Goal: Transaction & Acquisition: Purchase product/service

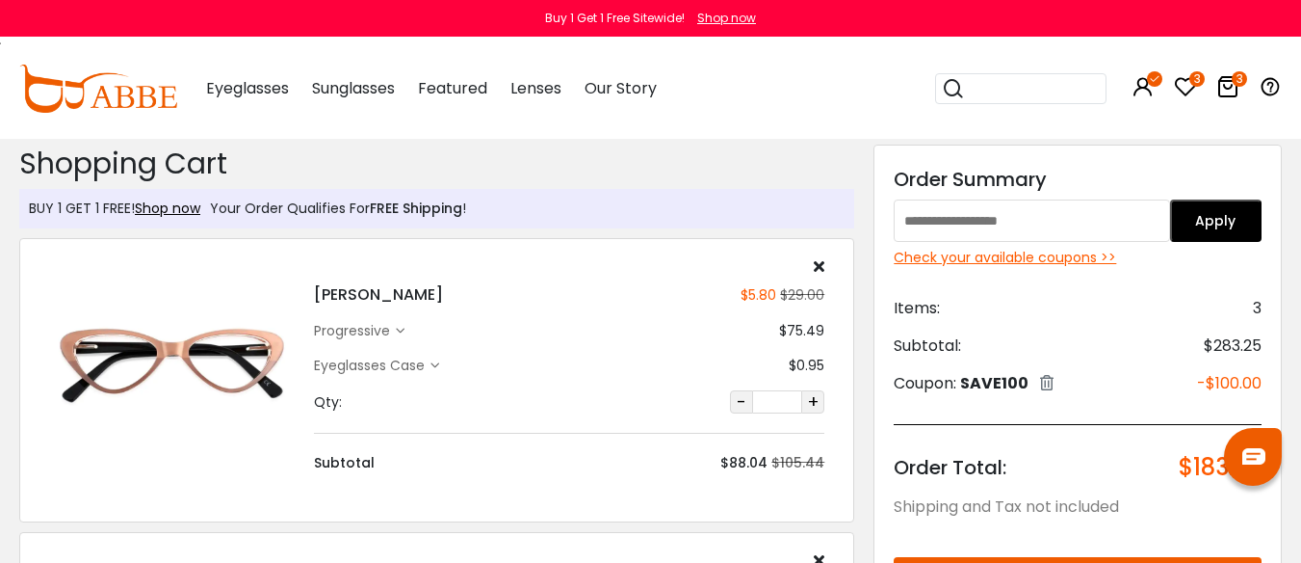
click at [1187, 84] on icon at bounding box center [1185, 86] width 23 height 23
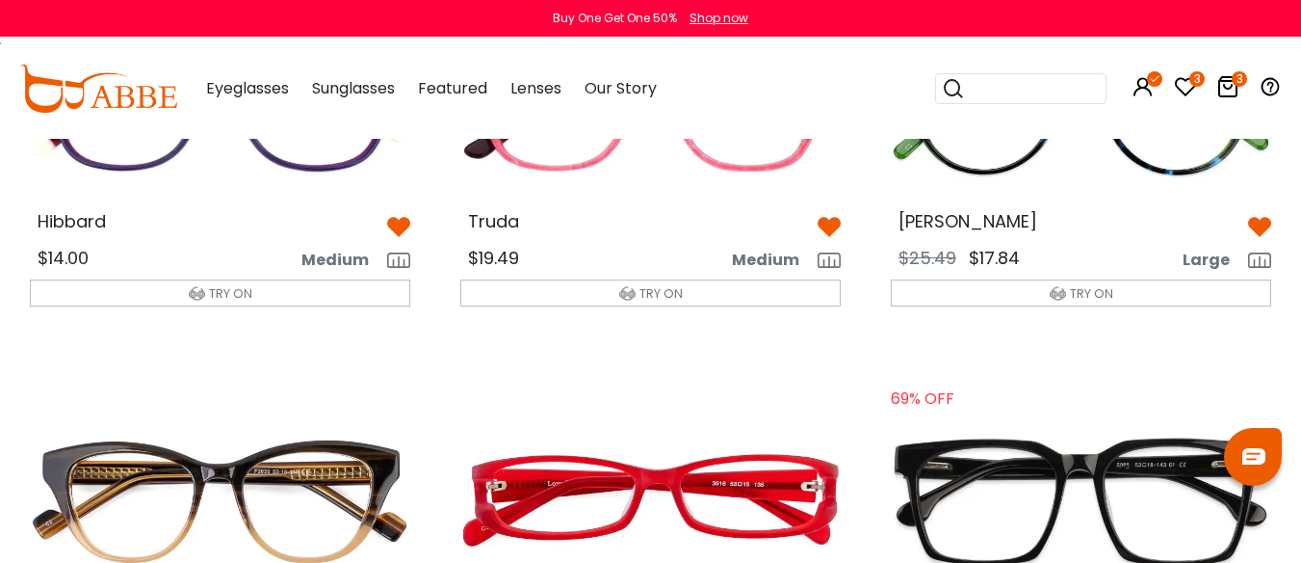
scroll to position [1830, 0]
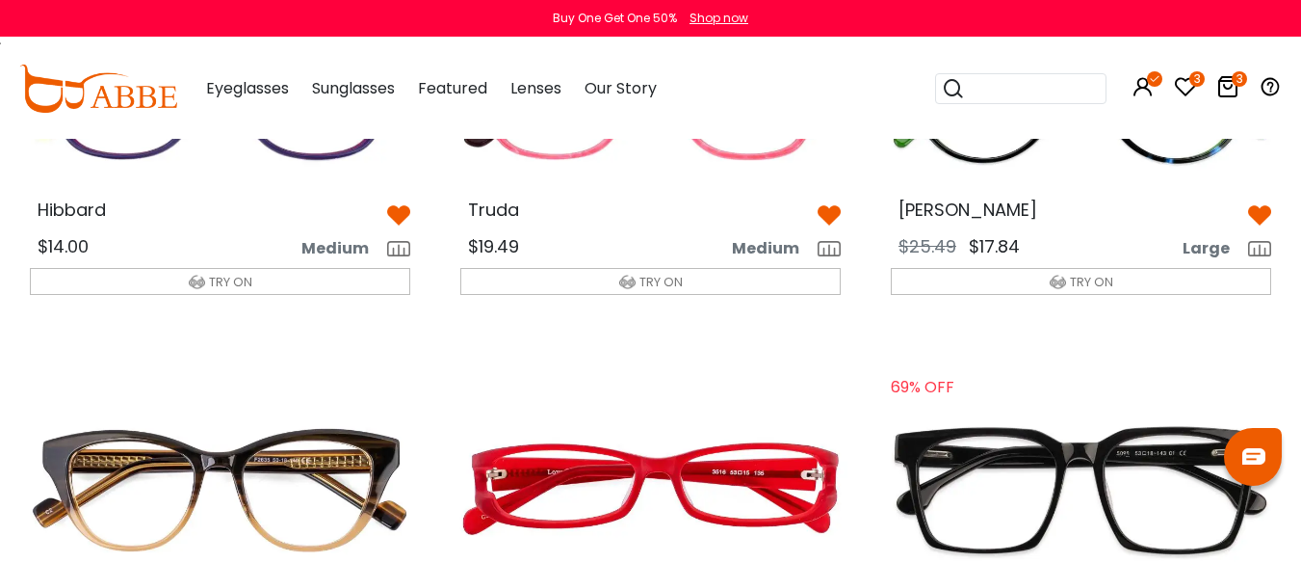
click at [290, 202] on img at bounding box center [219, 99] width 411 height 206
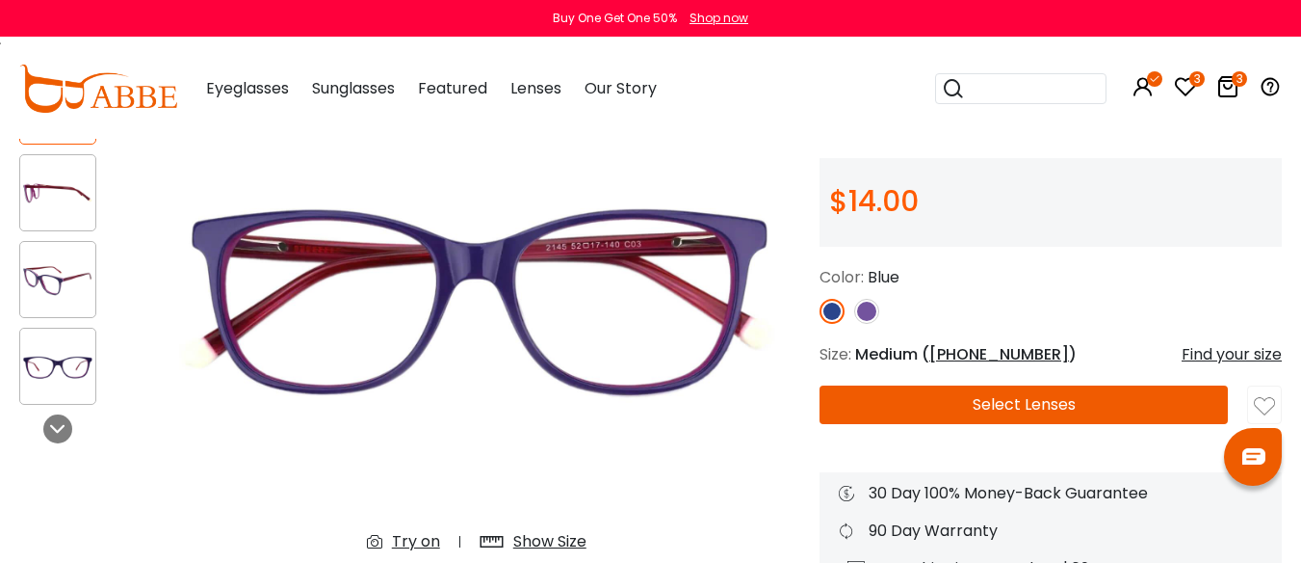
scroll to position [193, 0]
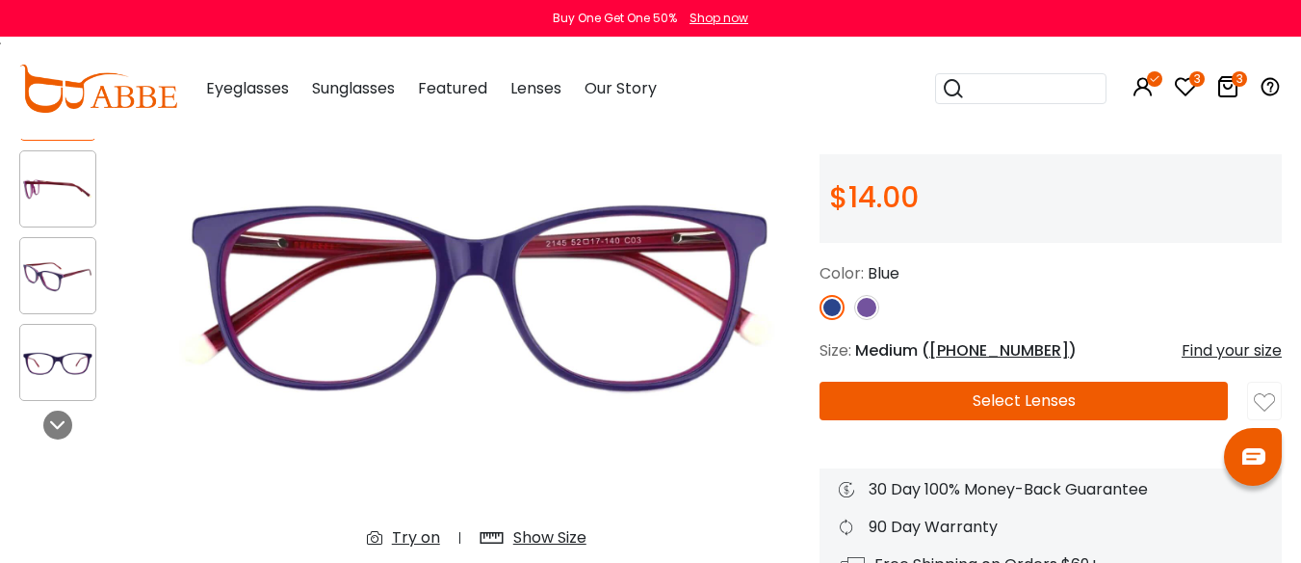
click at [55, 277] on img at bounding box center [57, 276] width 75 height 38
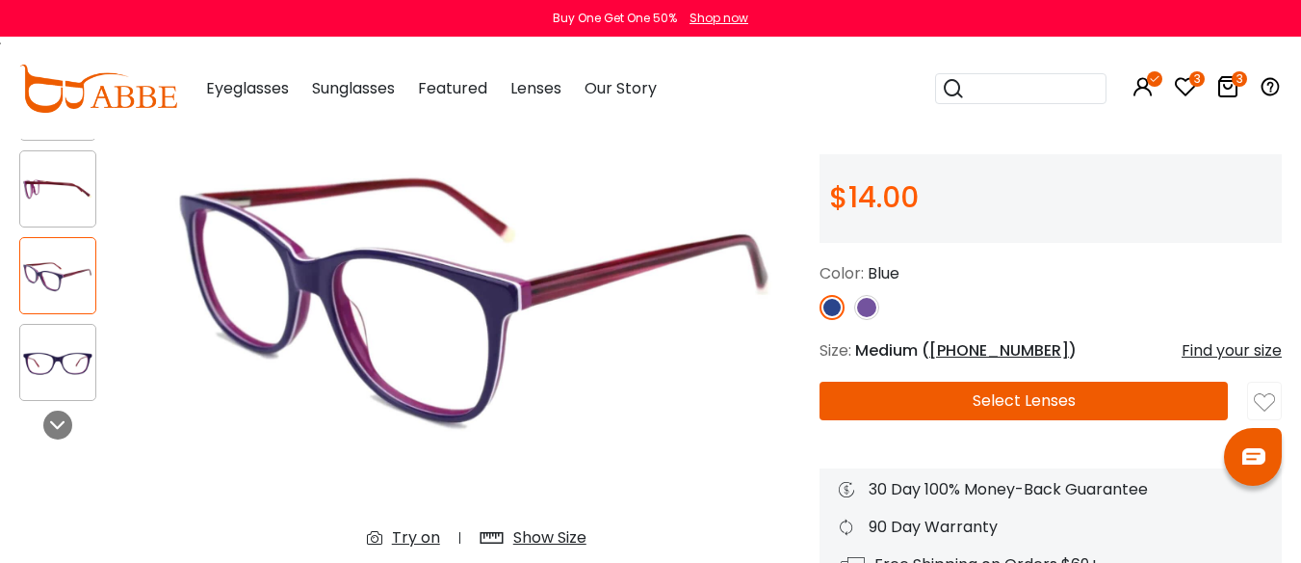
click at [42, 185] on img at bounding box center [57, 189] width 75 height 38
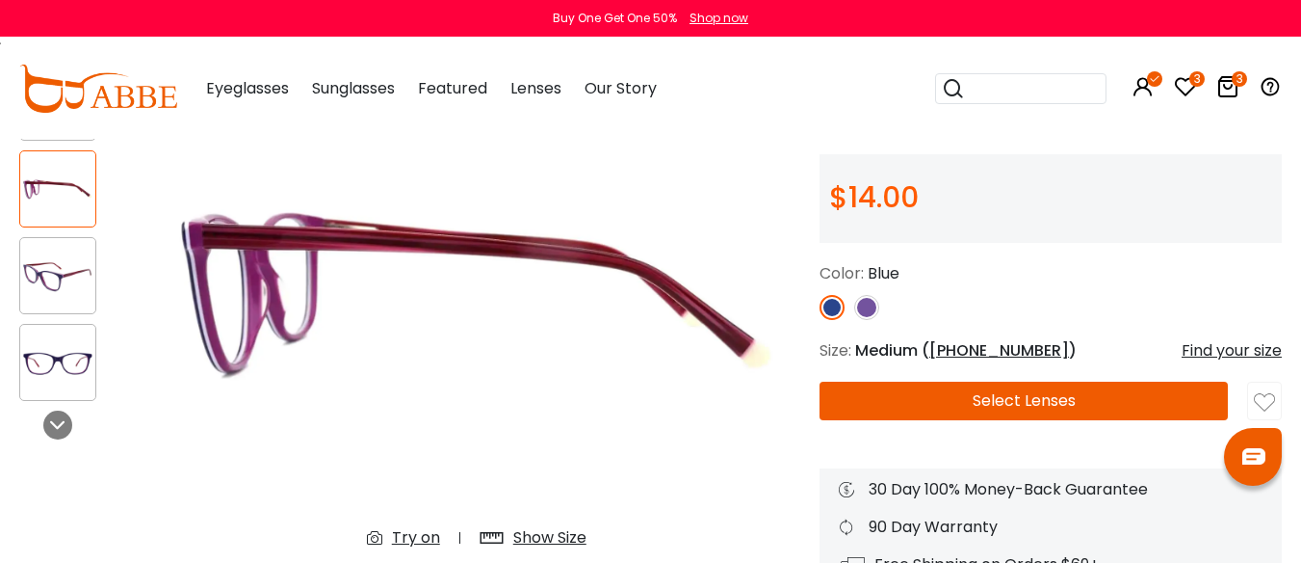
click at [75, 367] on img at bounding box center [57, 363] width 75 height 38
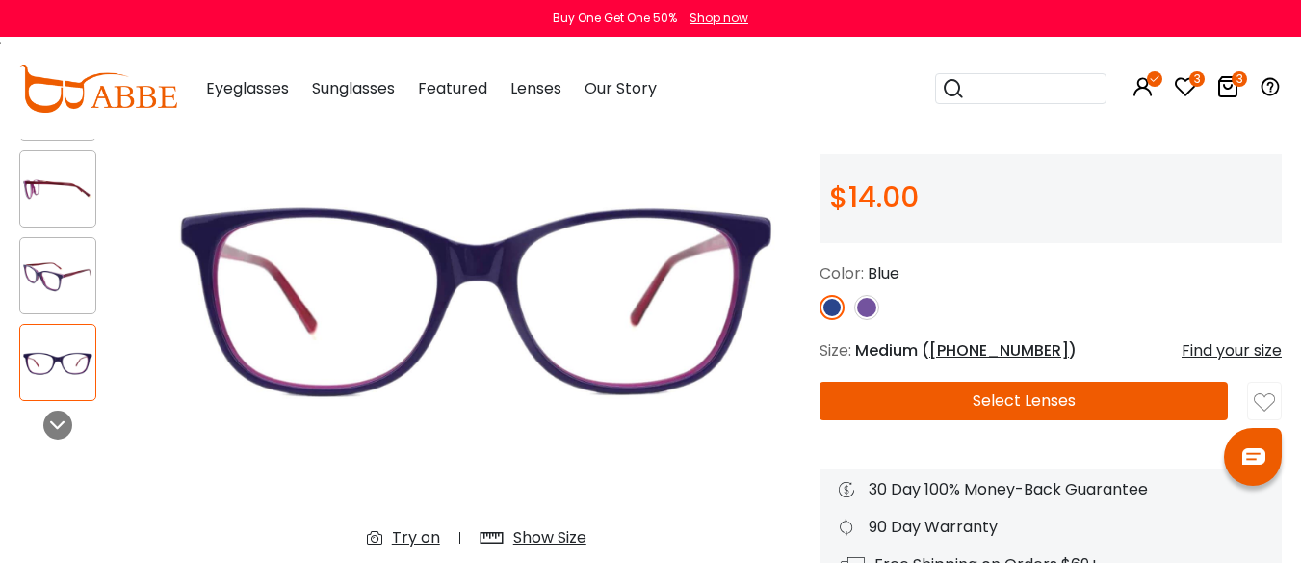
click at [863, 320] on img at bounding box center [866, 307] width 25 height 25
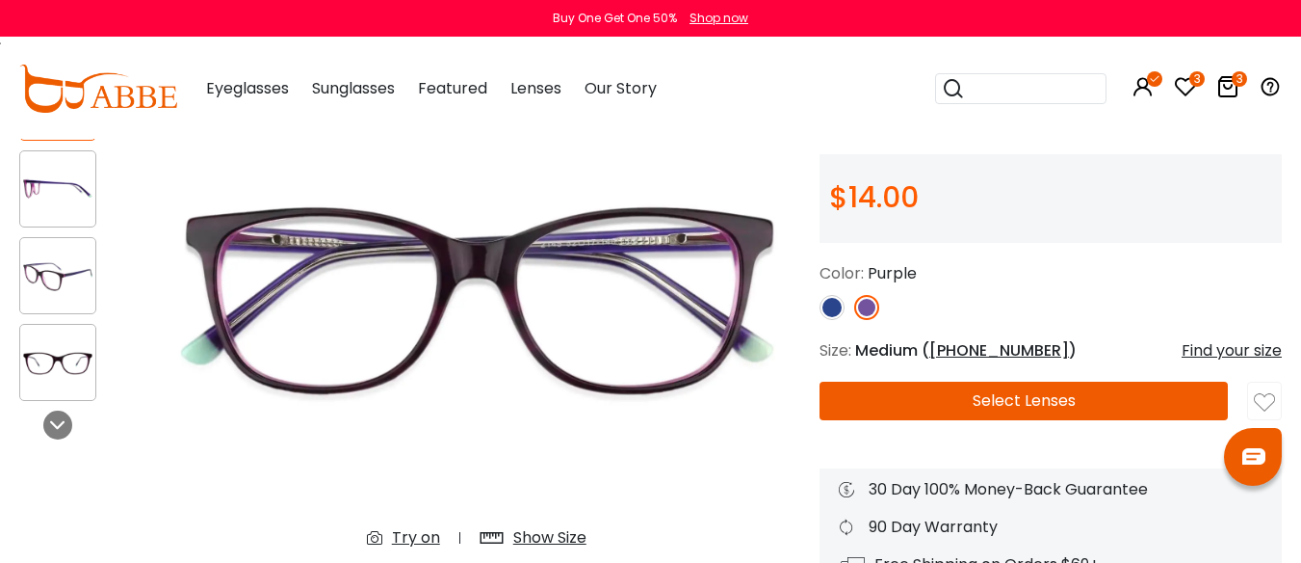
click at [39, 274] on img at bounding box center [57, 276] width 75 height 38
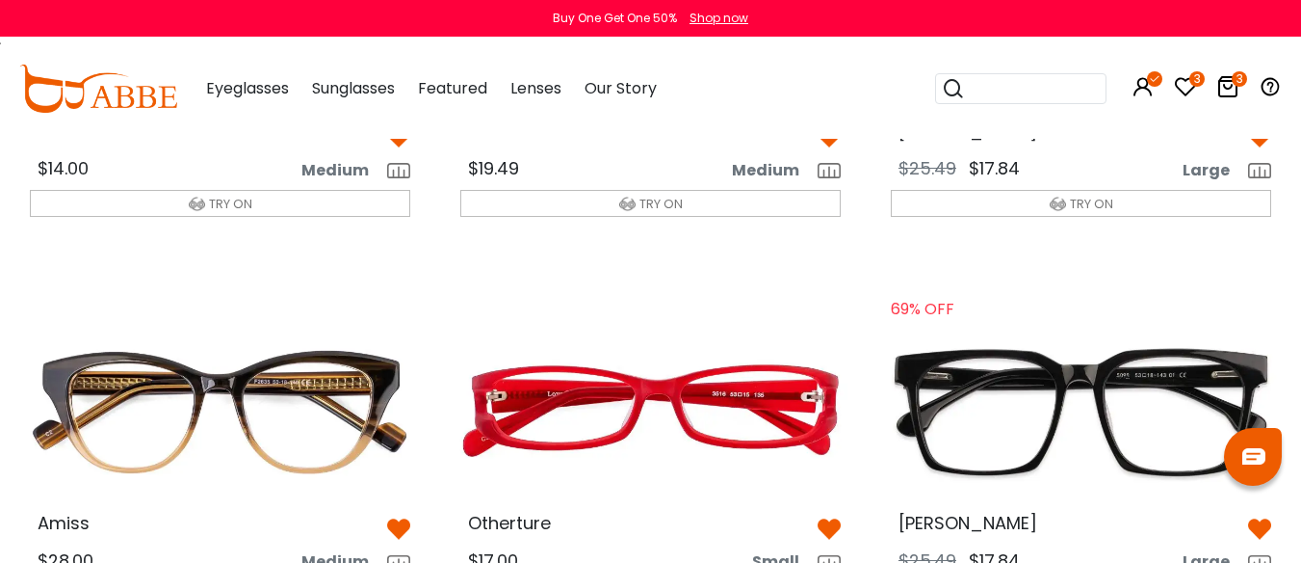
click at [668, 124] on img at bounding box center [650, 21] width 411 height 206
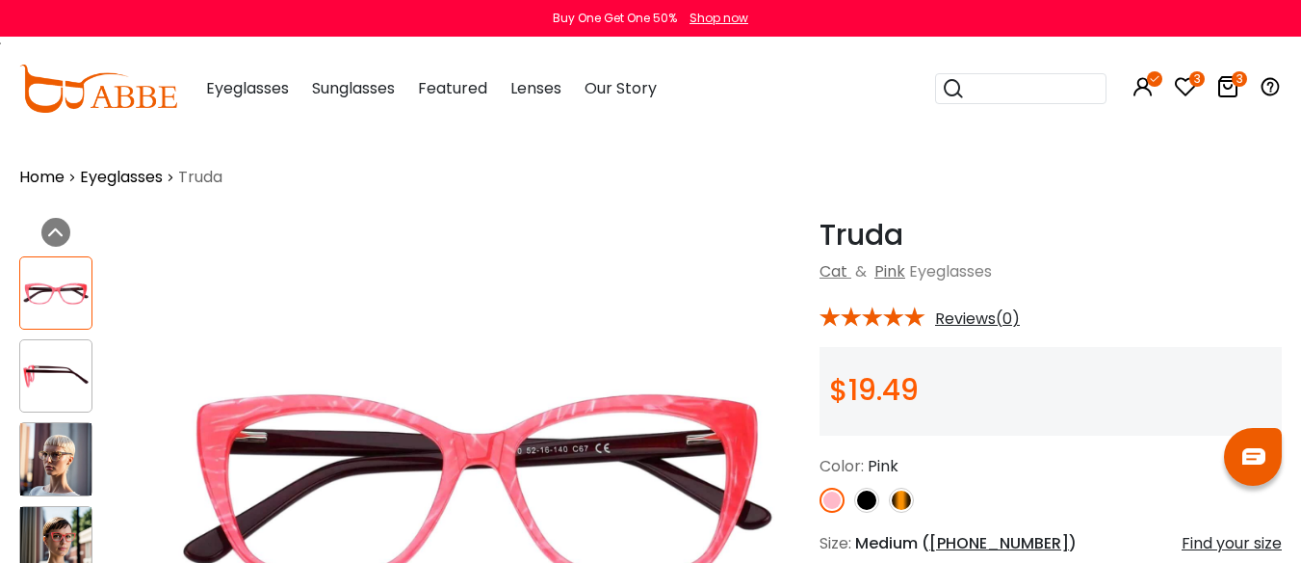
scroll to position [96, 0]
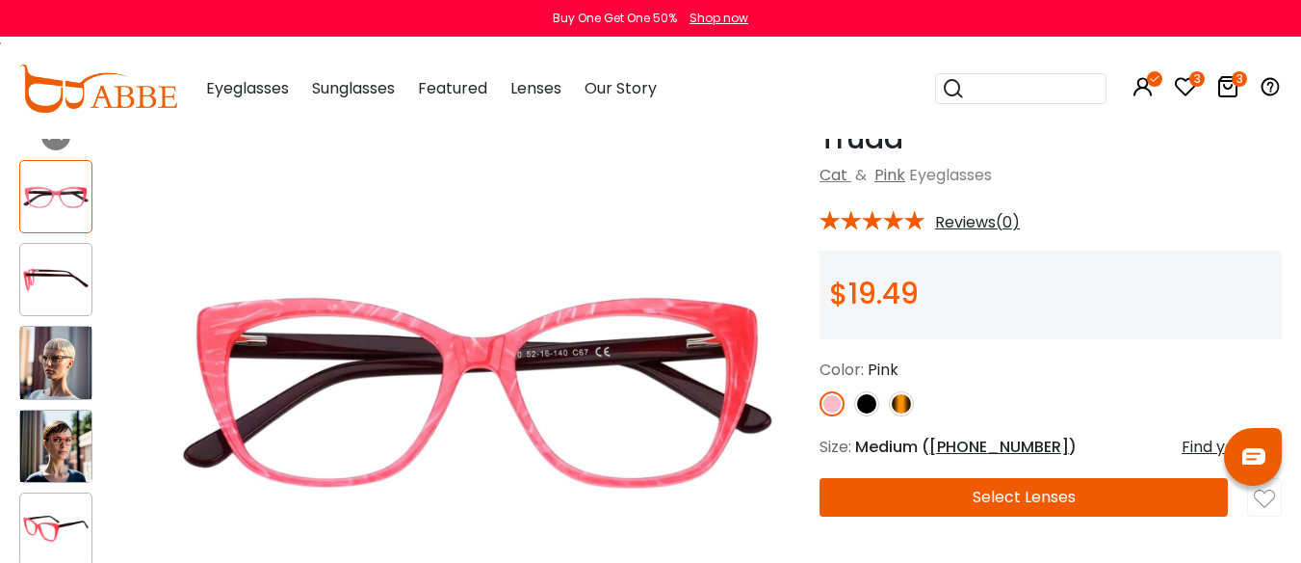
click at [1049, 516] on button "Select Lenses" at bounding box center [1024, 497] width 408 height 39
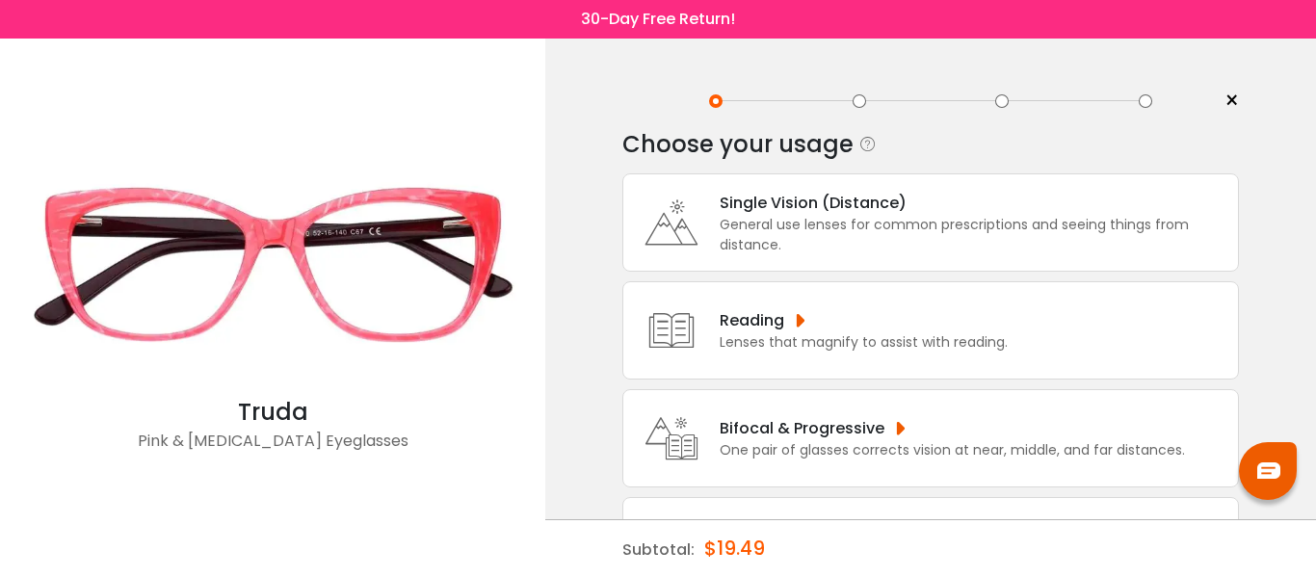
click at [920, 439] on div "Bifocal & Progressive" at bounding box center [952, 428] width 465 height 24
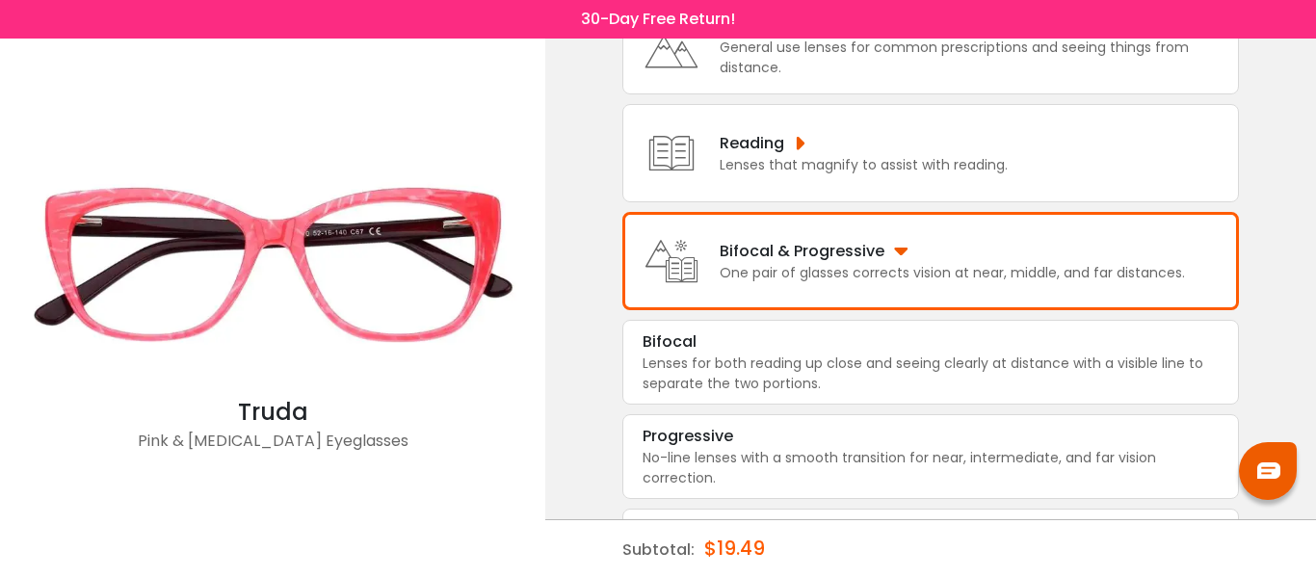
scroll to position [178, 0]
click at [906, 459] on div "No-line lenses with a smooth transition for near, intermediate, and far vision …" at bounding box center [930, 467] width 576 height 40
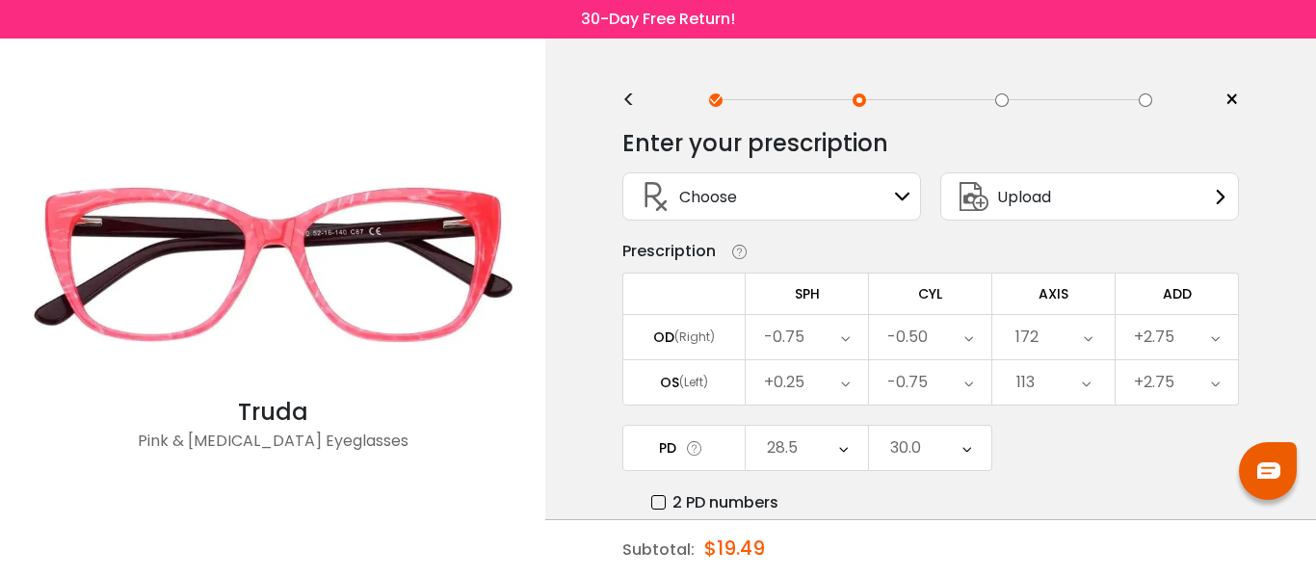
scroll to position [0, 0]
click at [1216, 344] on icon at bounding box center [1215, 338] width 9 height 44
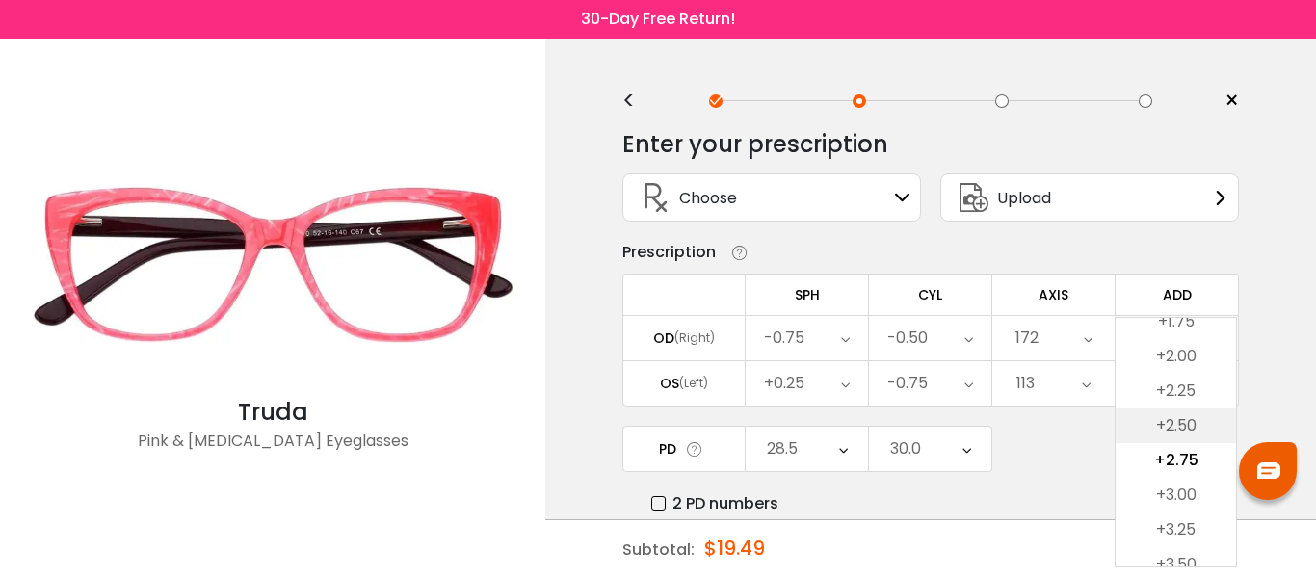
click at [1185, 424] on li "+2.50" at bounding box center [1175, 425] width 120 height 35
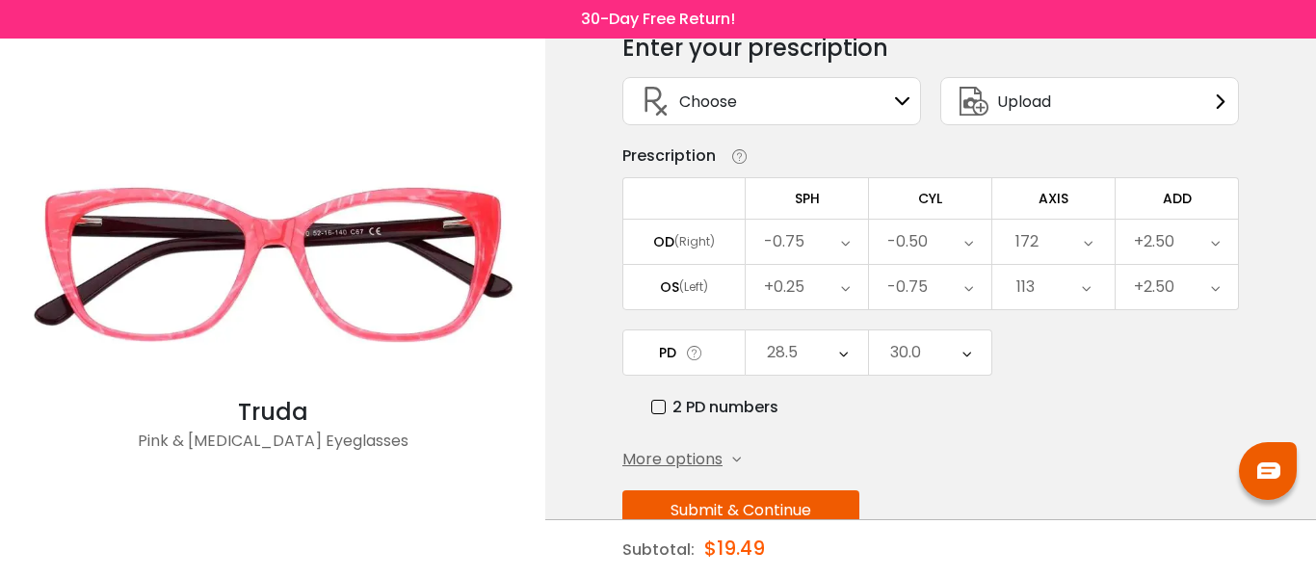
scroll to position [162, 0]
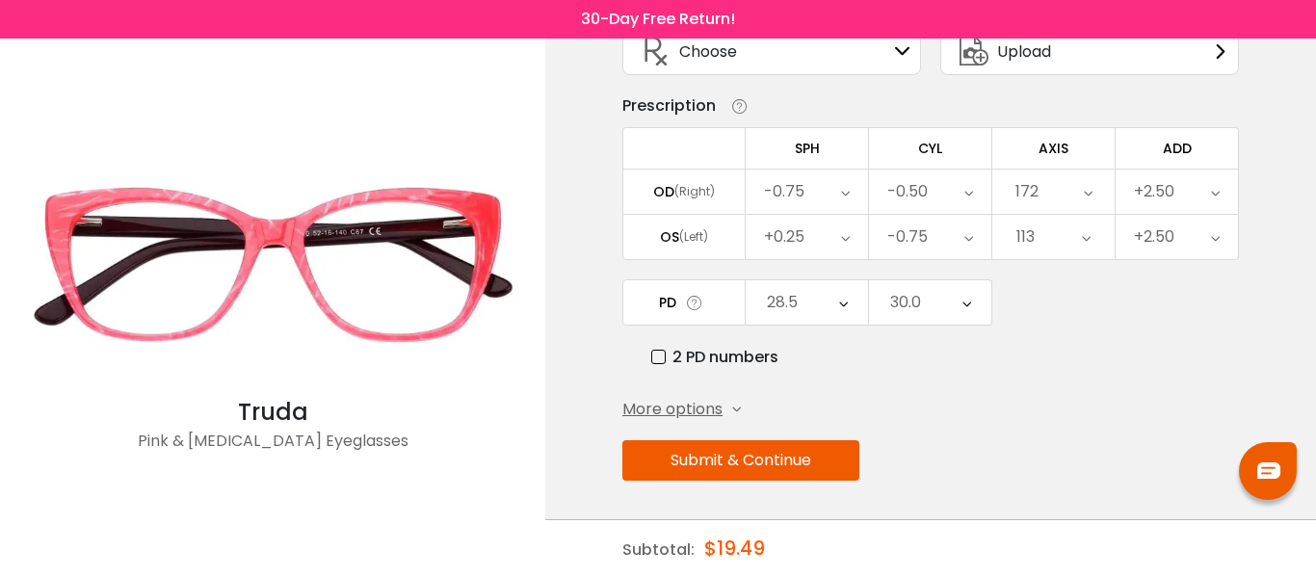
click at [745, 463] on button "Submit & Continue" at bounding box center [740, 460] width 237 height 40
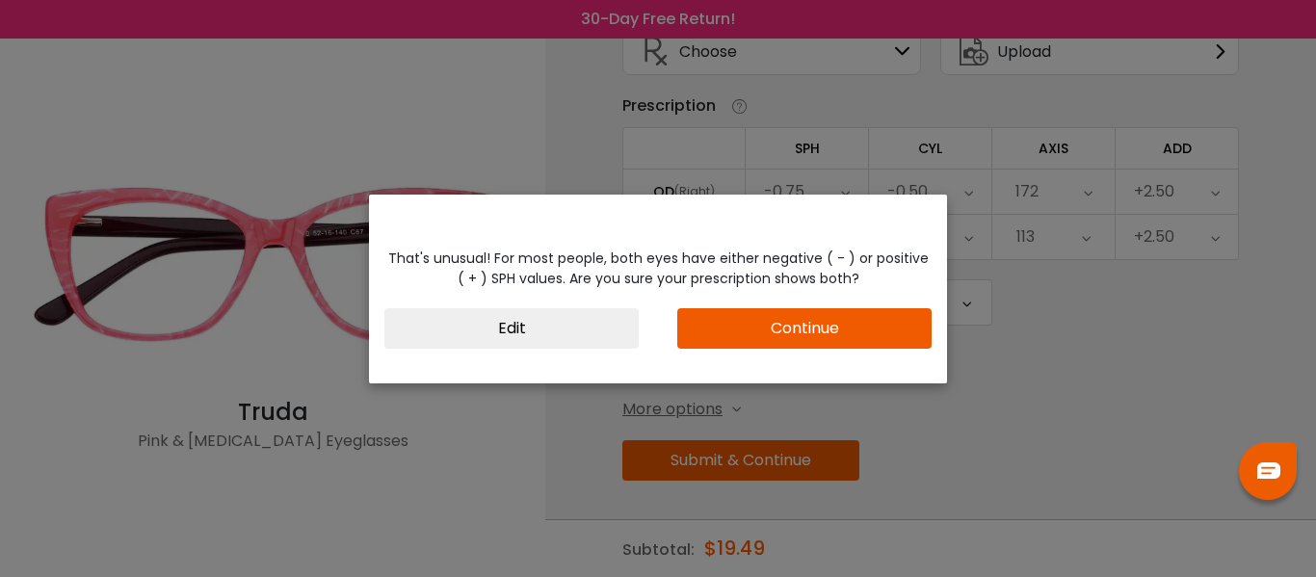
click at [802, 328] on button "Continue" at bounding box center [804, 328] width 254 height 40
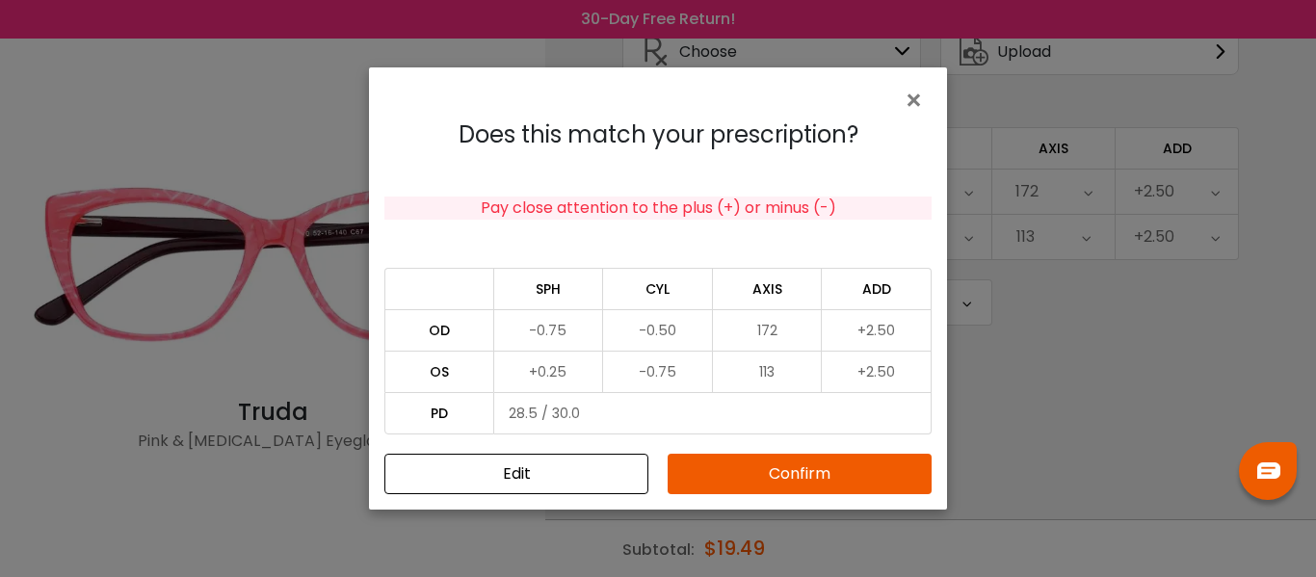
click at [773, 478] on button "Confirm" at bounding box center [800, 474] width 264 height 40
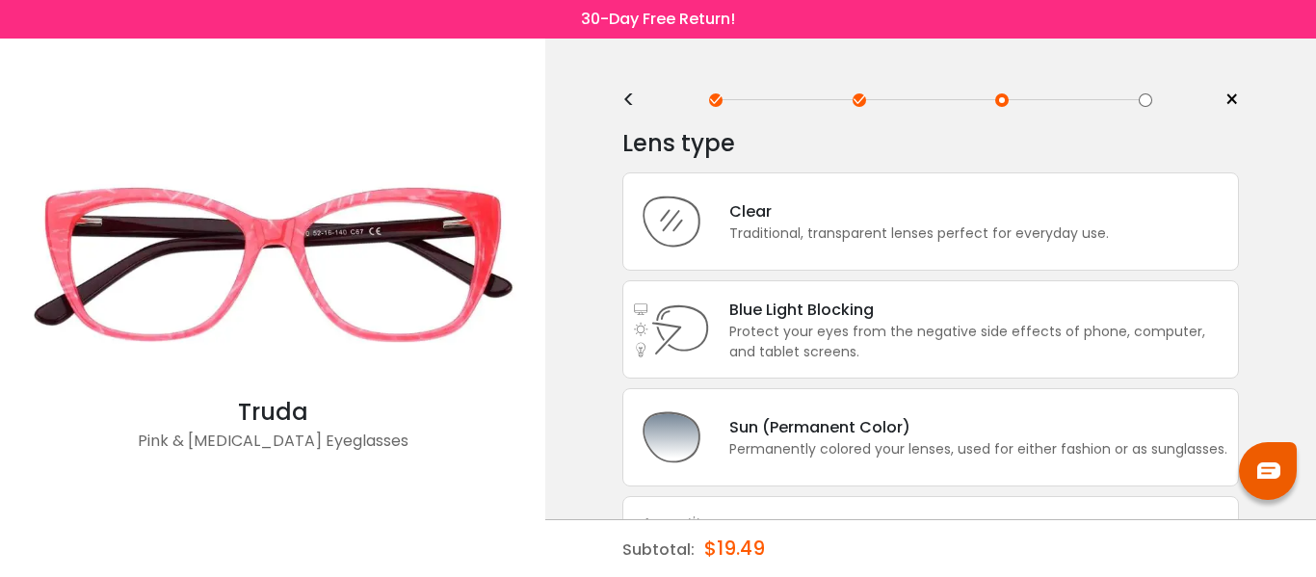
scroll to position [0, 0]
click at [856, 211] on div "Clear" at bounding box center [919, 212] width 380 height 24
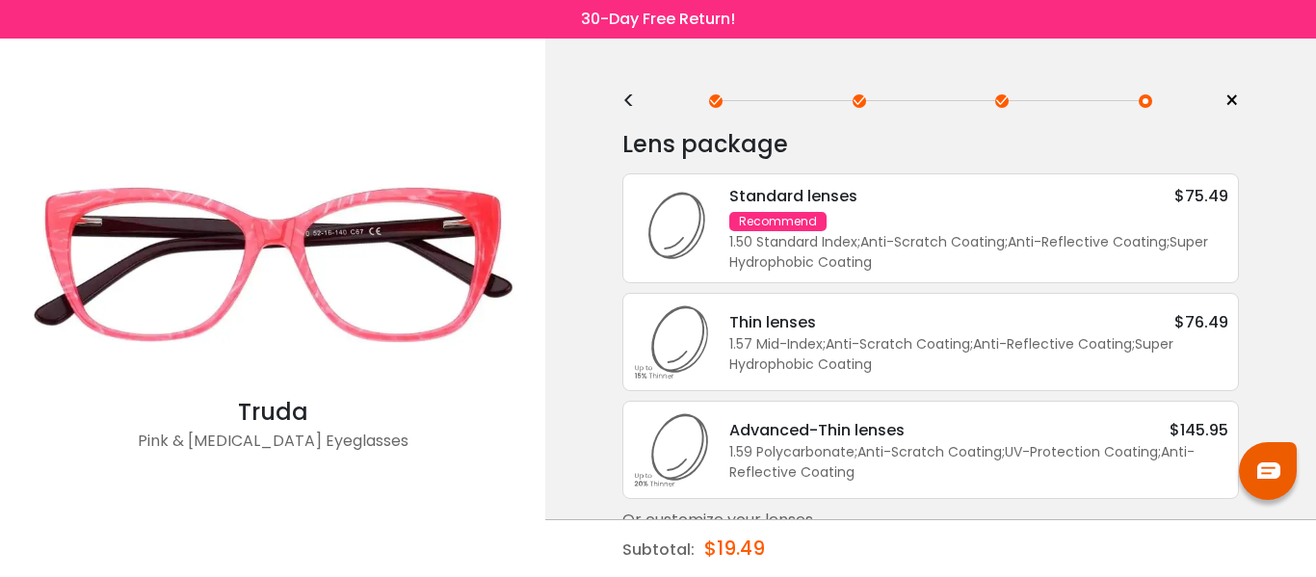
click at [897, 235] on div "Standard lenses $75.49 Recommend 1.50 Standard Index ; Anti-Scratch Coating ; A…" at bounding box center [969, 228] width 518 height 89
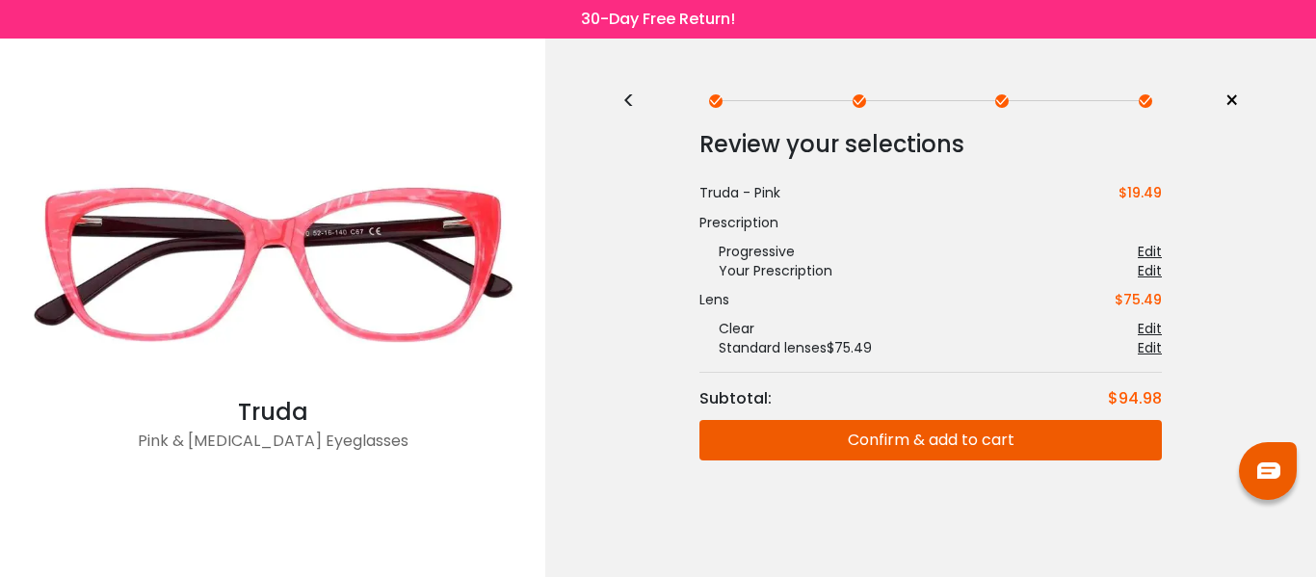
click at [940, 442] on button "Confirm & add to cart" at bounding box center [930, 440] width 462 height 40
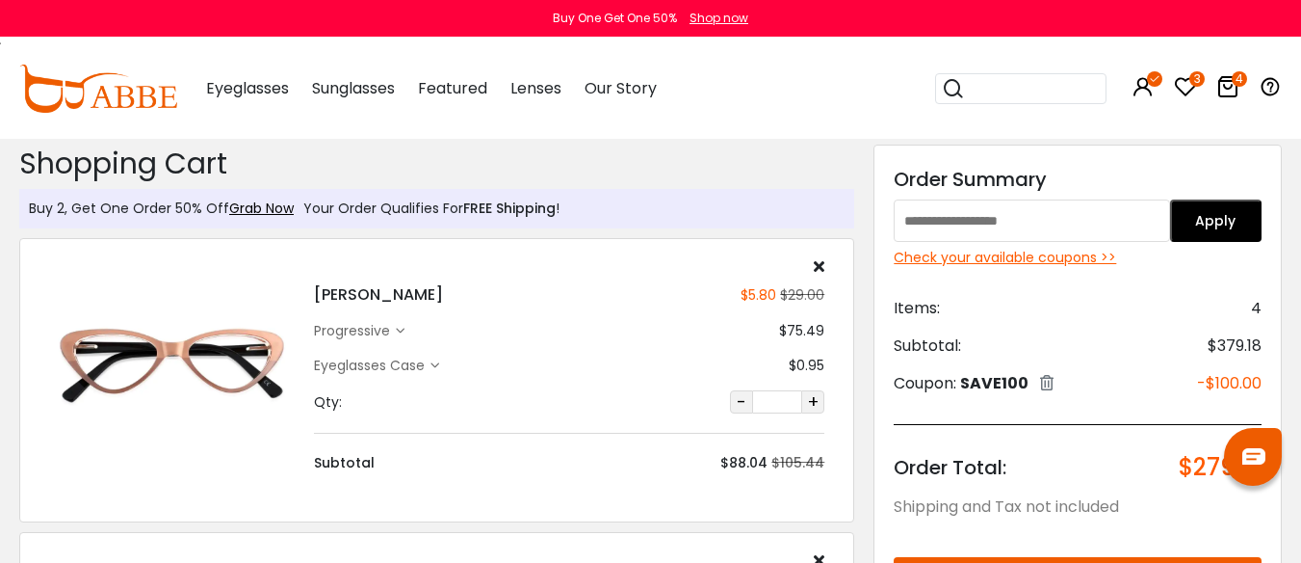
click at [1009, 260] on div "Check your available coupons >>" at bounding box center [1078, 258] width 368 height 20
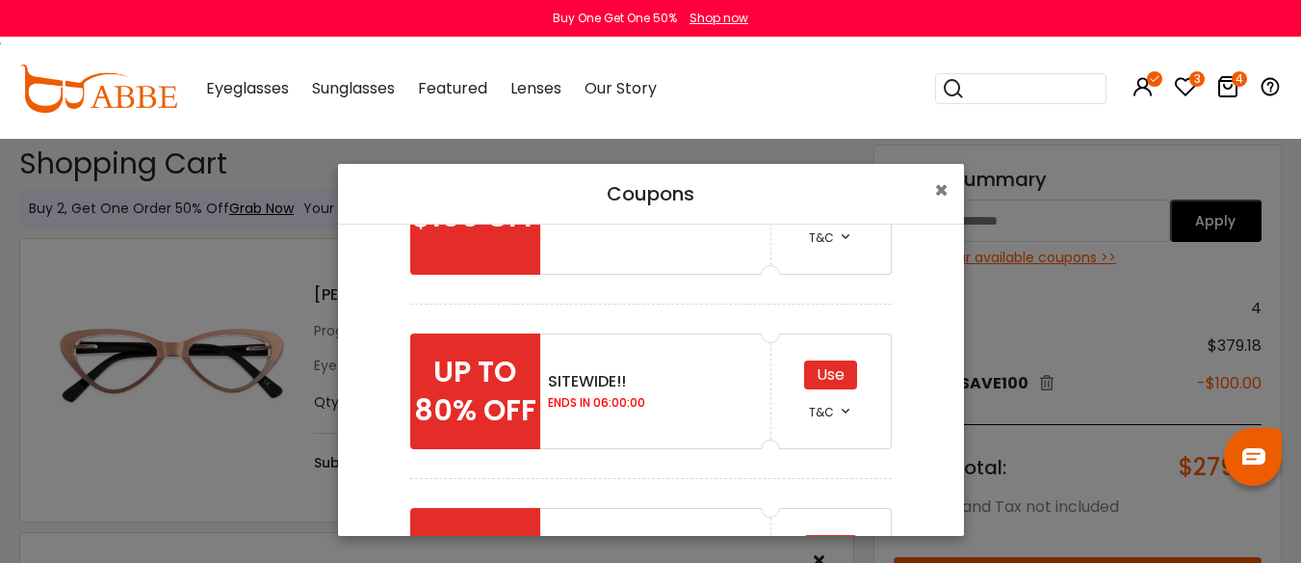
scroll to position [413, 0]
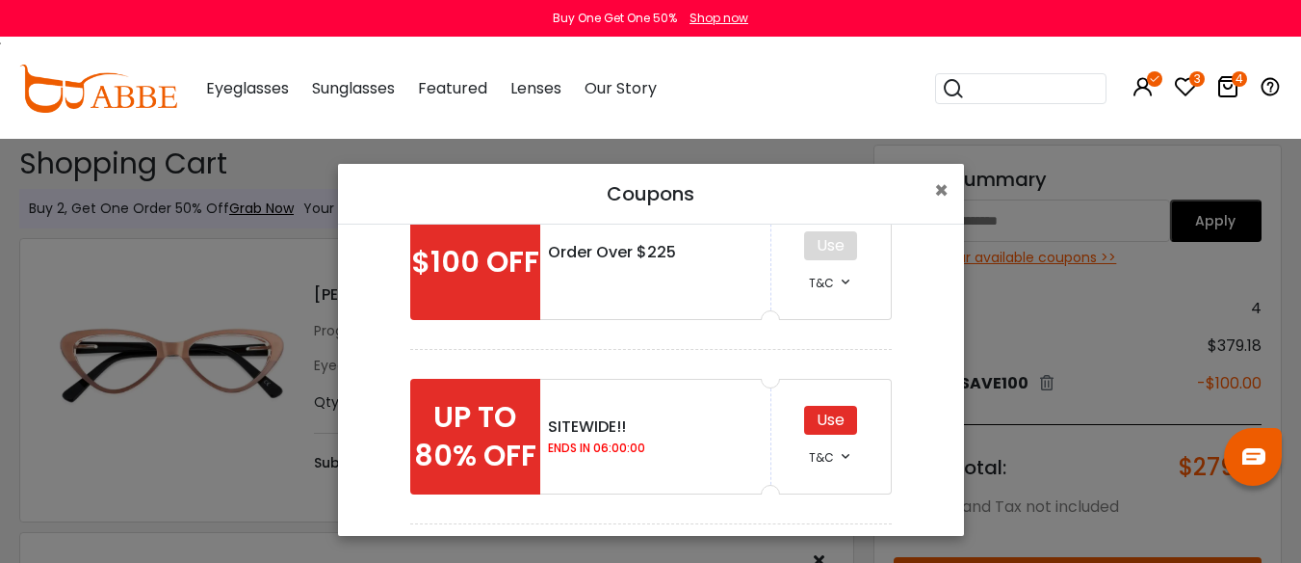
click at [821, 432] on div "Use" at bounding box center [830, 420] width 53 height 29
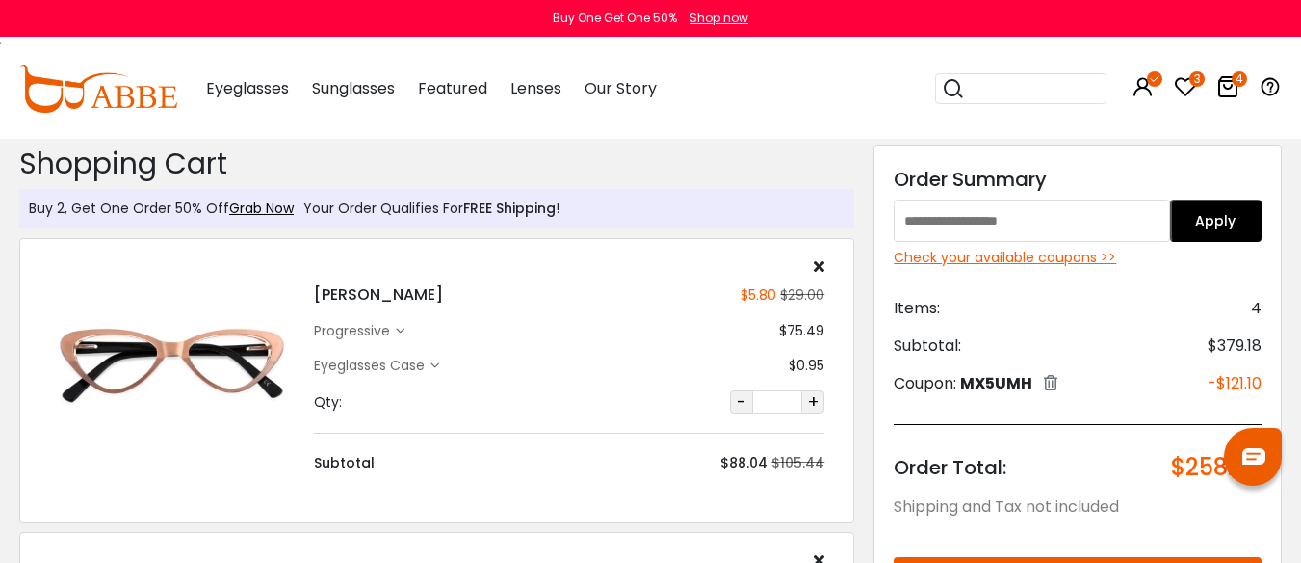
click at [996, 259] on div "Check your available coupons >>" at bounding box center [1078, 258] width 368 height 20
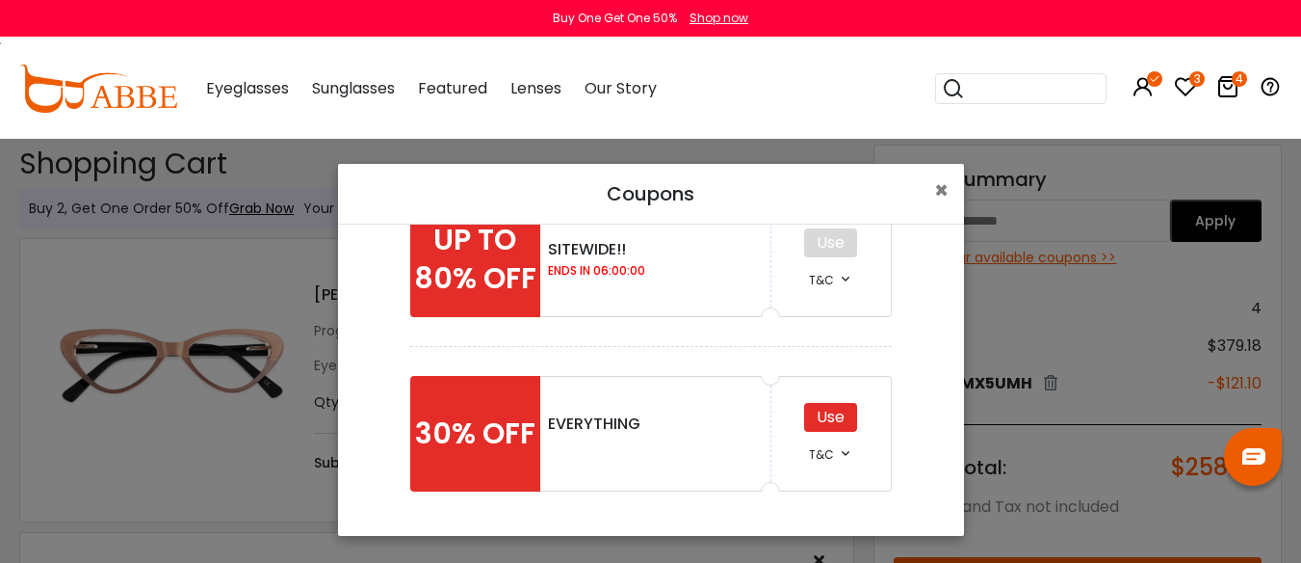
scroll to position [7, 0]
click at [934, 188] on span "×" at bounding box center [941, 190] width 14 height 32
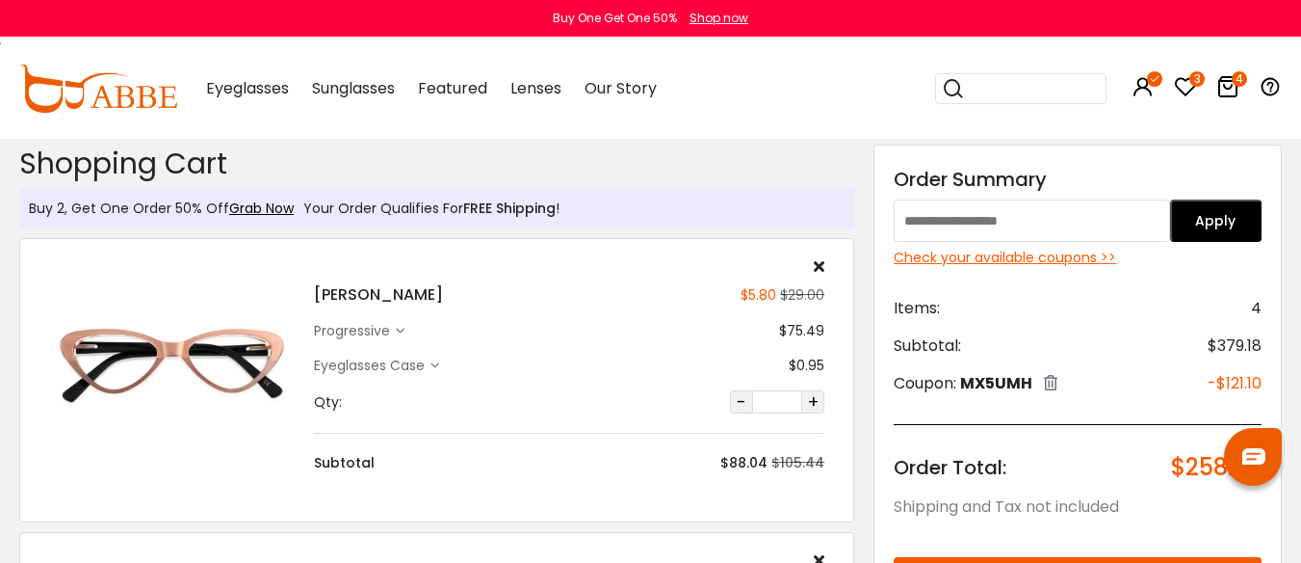
click at [1213, 229] on button "Apply" at bounding box center [1216, 220] width 92 height 42
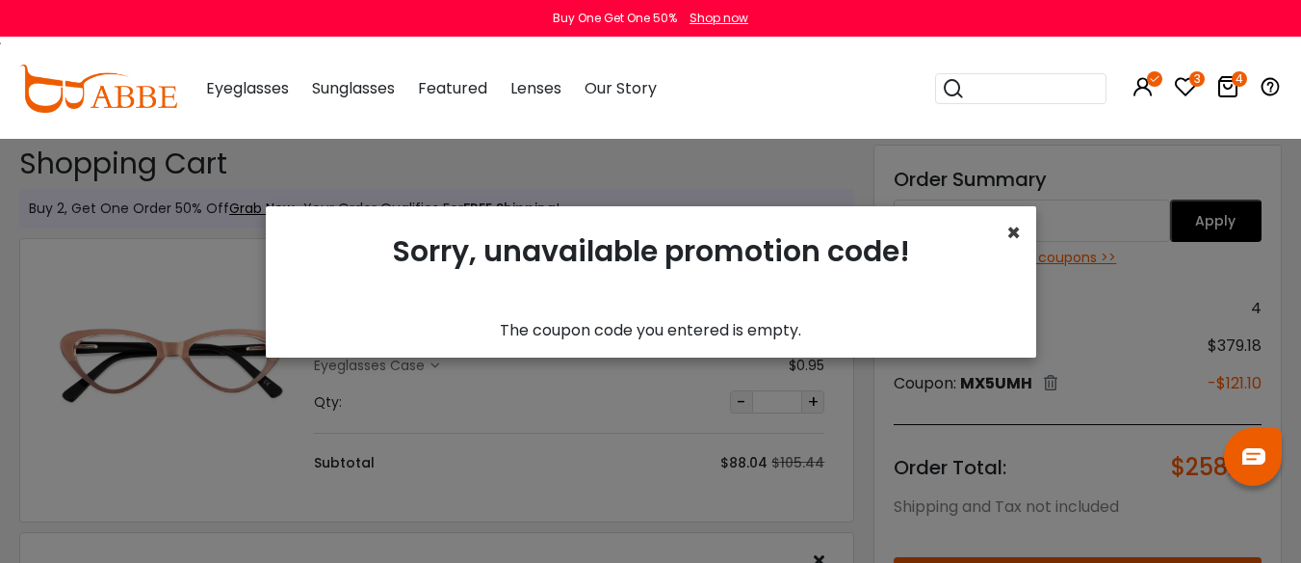
click at [1007, 230] on span "×" at bounding box center [1014, 233] width 14 height 32
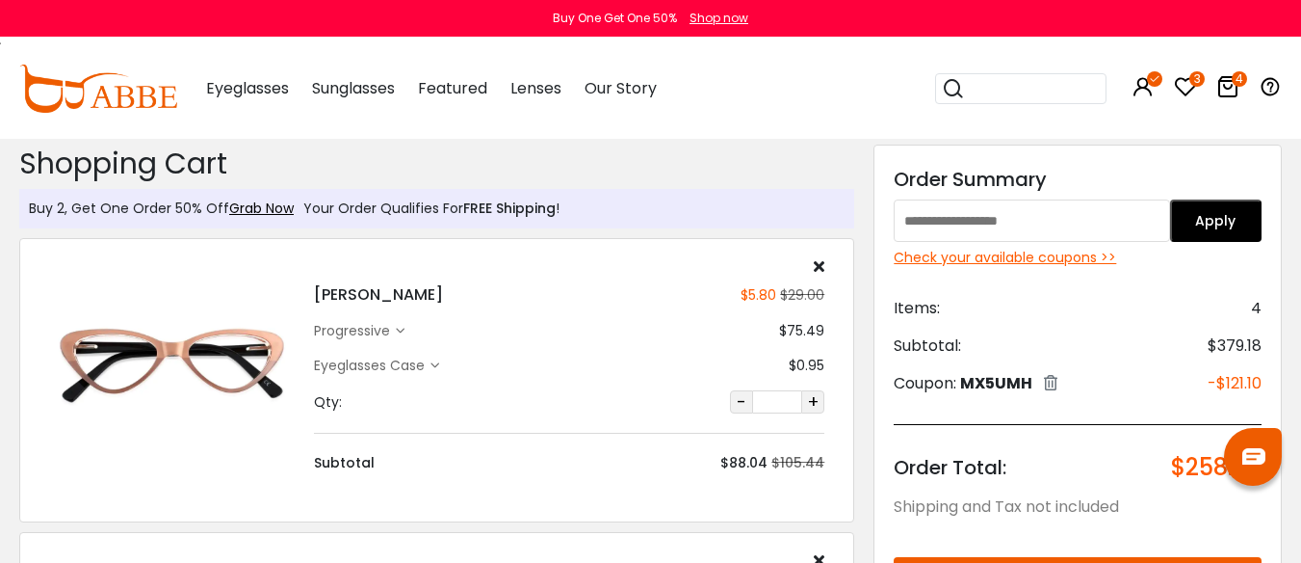
click at [905, 225] on input "text" at bounding box center [1031, 220] width 275 height 42
type input "******"
click at [1219, 222] on button "Apply" at bounding box center [1216, 220] width 92 height 42
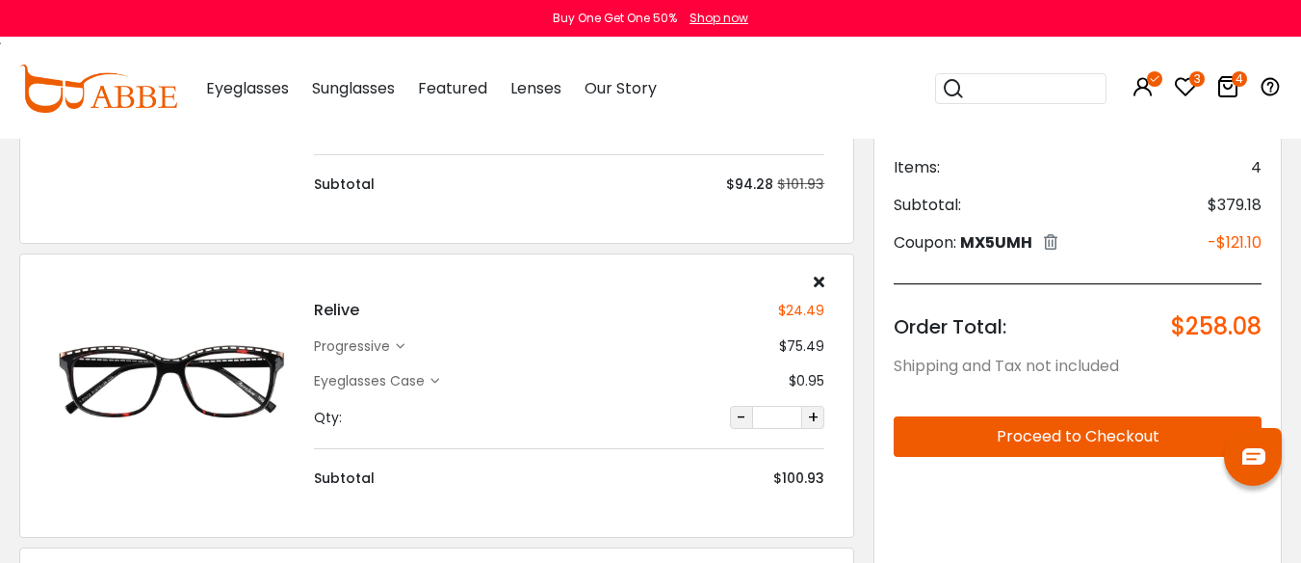
scroll to position [289, 0]
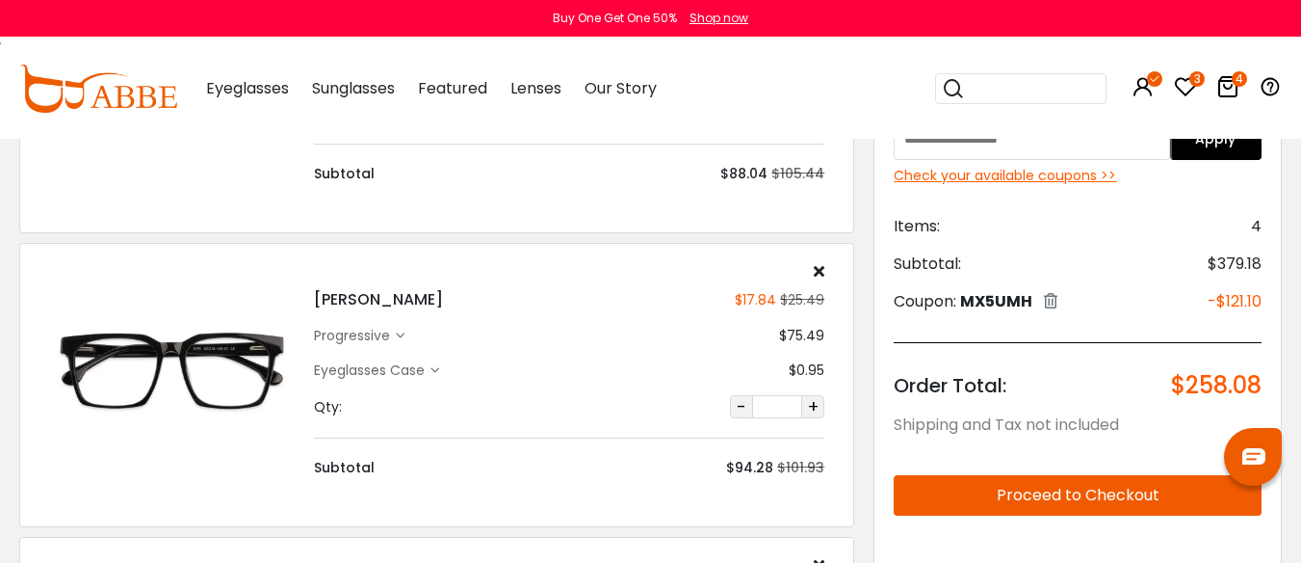
click at [820, 278] on icon at bounding box center [819, 270] width 11 height 15
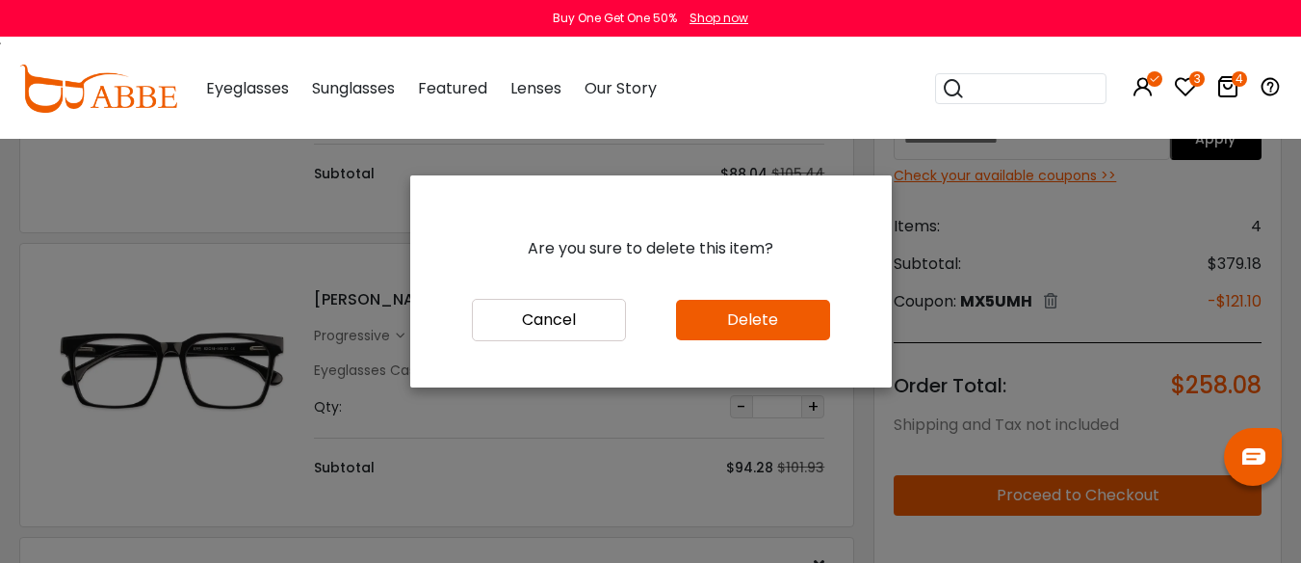
click at [761, 336] on button "Delete" at bounding box center [753, 320] width 154 height 40
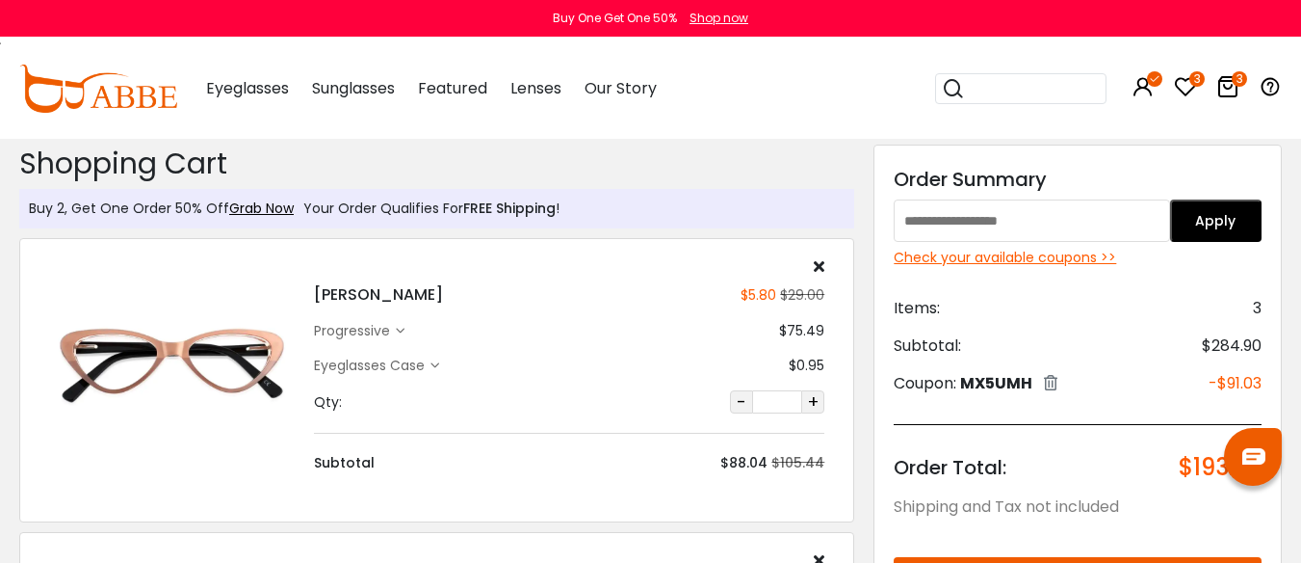
click at [818, 270] on icon at bounding box center [819, 265] width 11 height 15
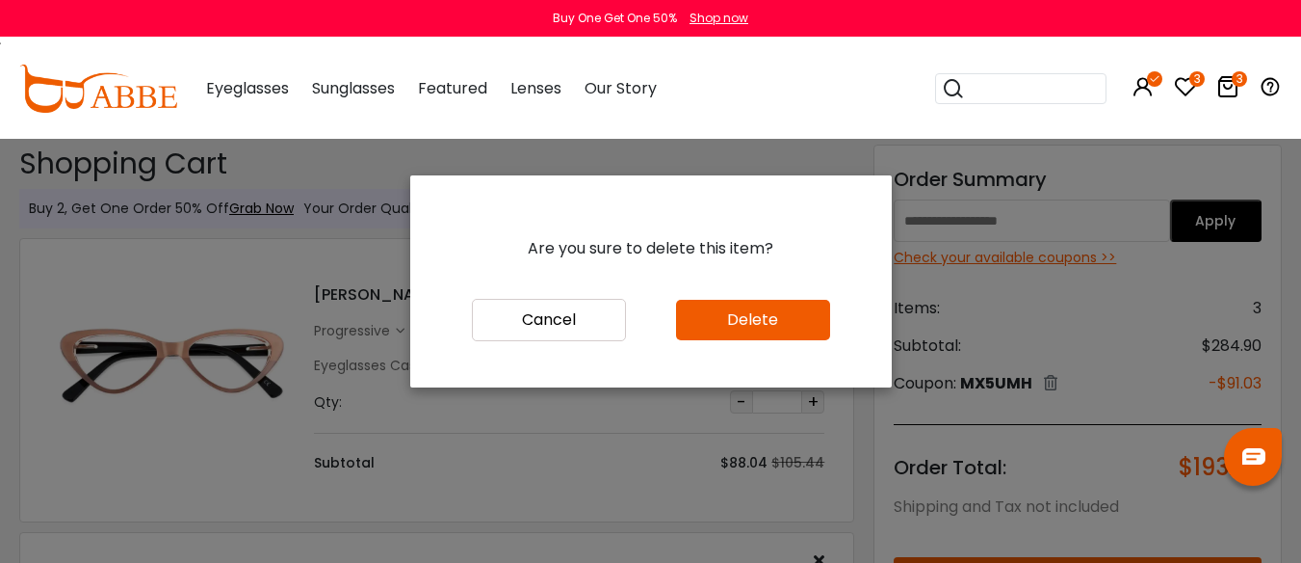
click at [745, 338] on button "Delete" at bounding box center [753, 320] width 154 height 40
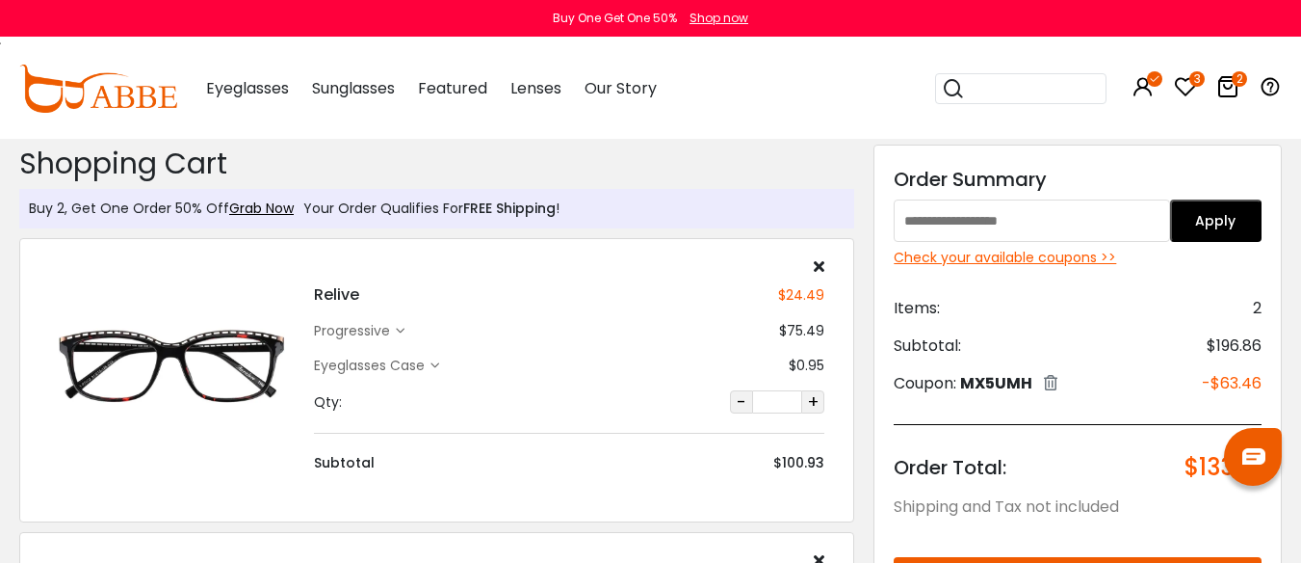
click at [996, 260] on div "Check your available coupons >>" at bounding box center [1078, 258] width 368 height 20
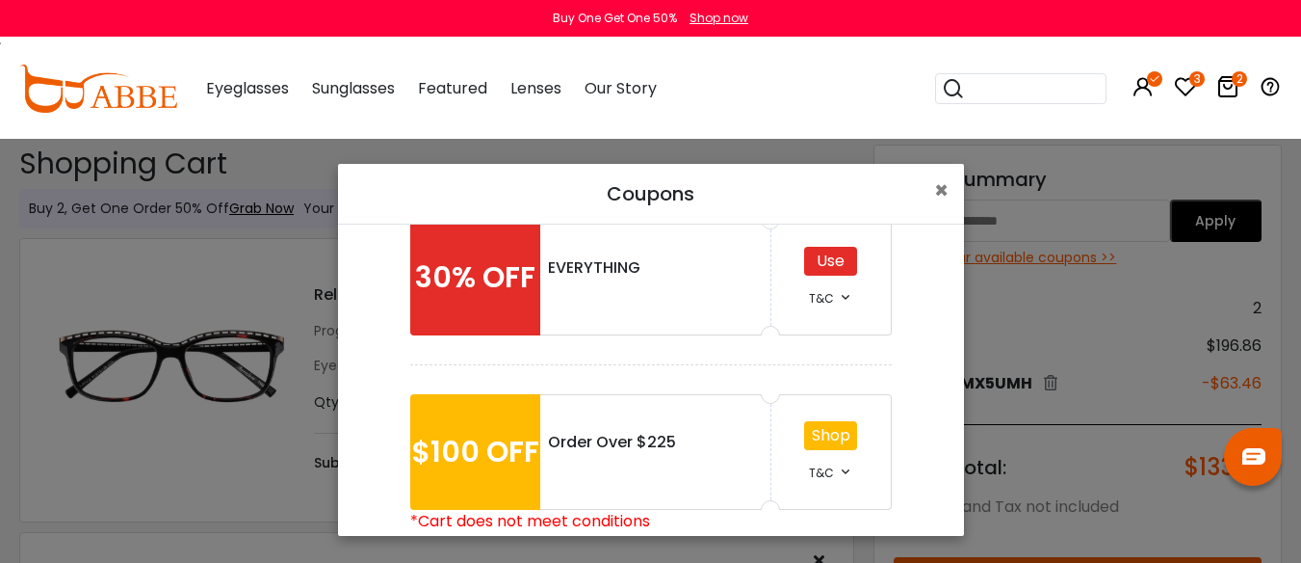
scroll to position [538, 0]
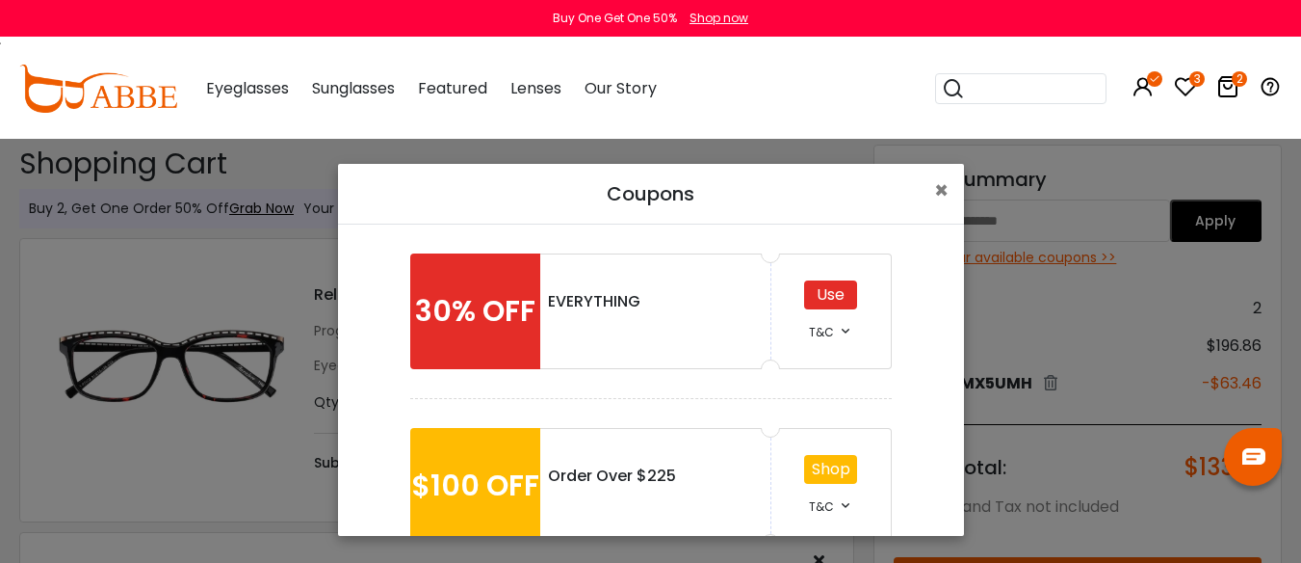
click at [818, 298] on div "Use" at bounding box center [830, 294] width 53 height 29
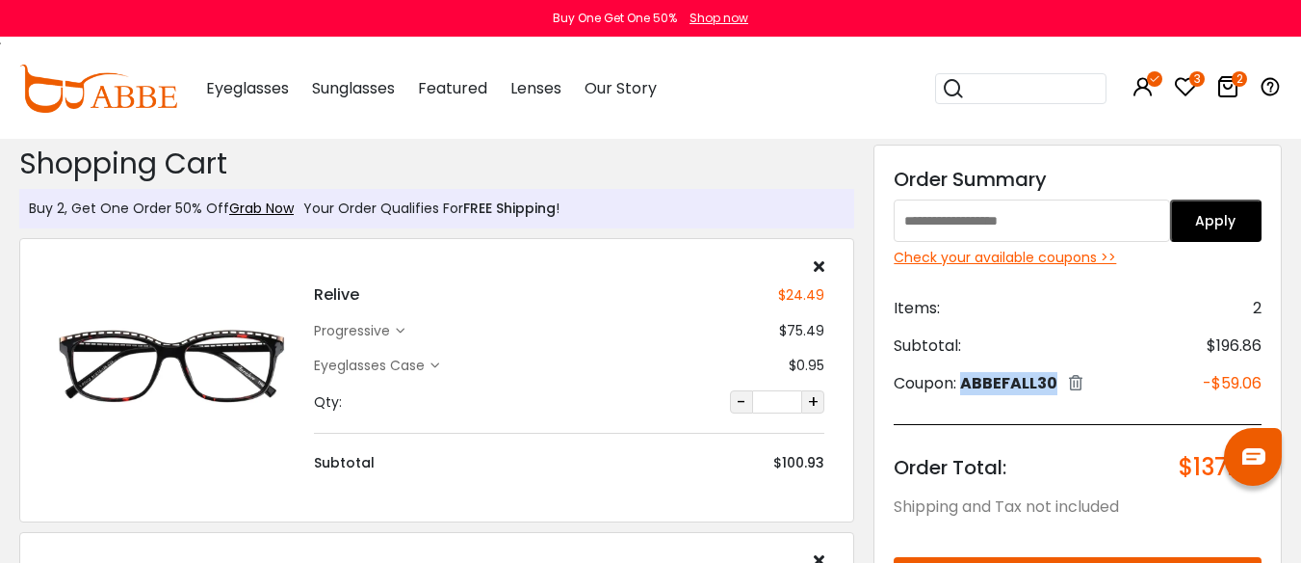
drag, startPoint x: 1102, startPoint y: 396, endPoint x: 984, endPoint y: 401, distance: 117.6
click at [984, 395] on div "Coupon: ABBEFALL30" at bounding box center [988, 383] width 189 height 23
copy span "ABBEFALL30"
click at [905, 222] on input "text" at bounding box center [1031, 220] width 275 height 42
paste input "**********"
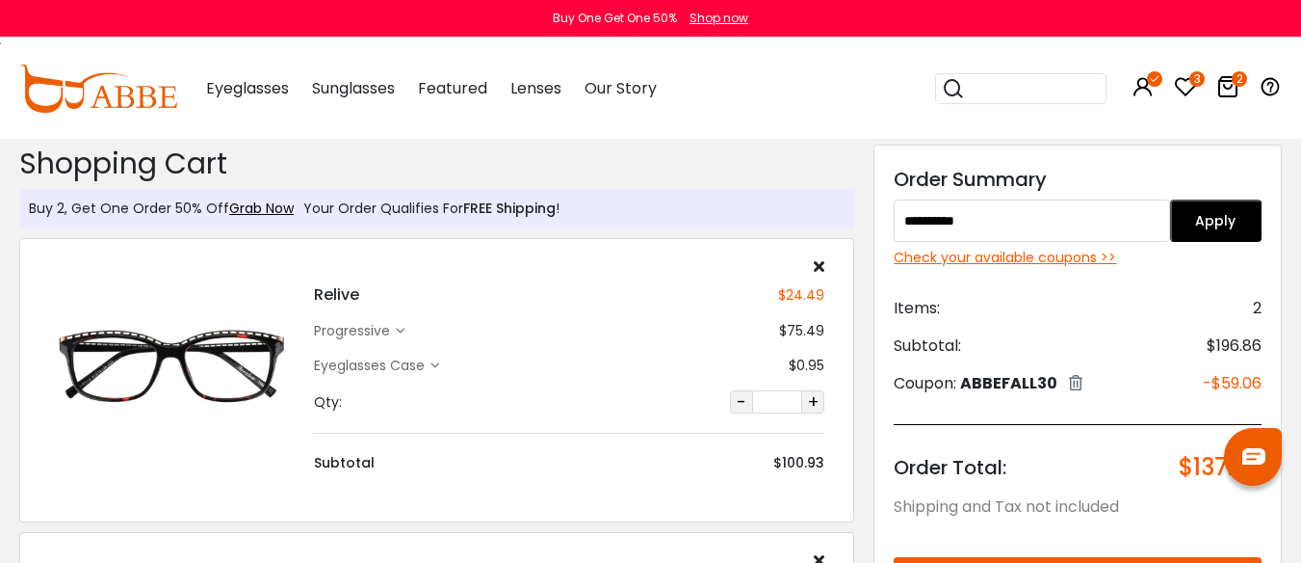
type input "**********"
click at [1224, 221] on button "Apply" at bounding box center [1216, 220] width 92 height 42
click at [983, 257] on div "Check your available coupons >>" at bounding box center [1078, 258] width 368 height 20
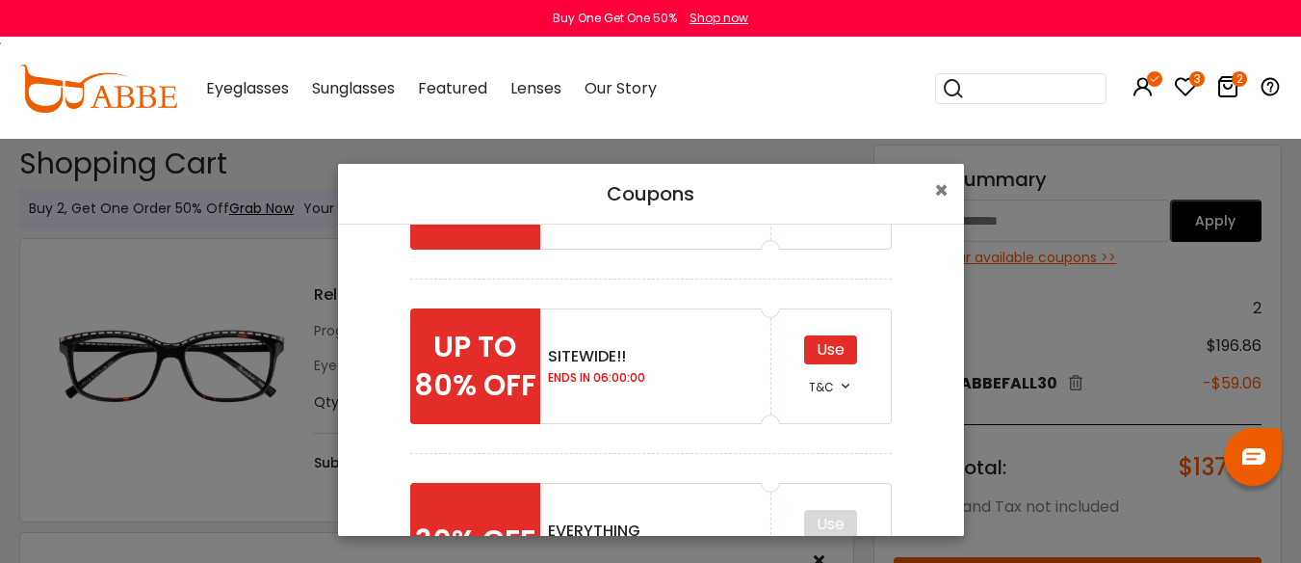
scroll to position [385, 0]
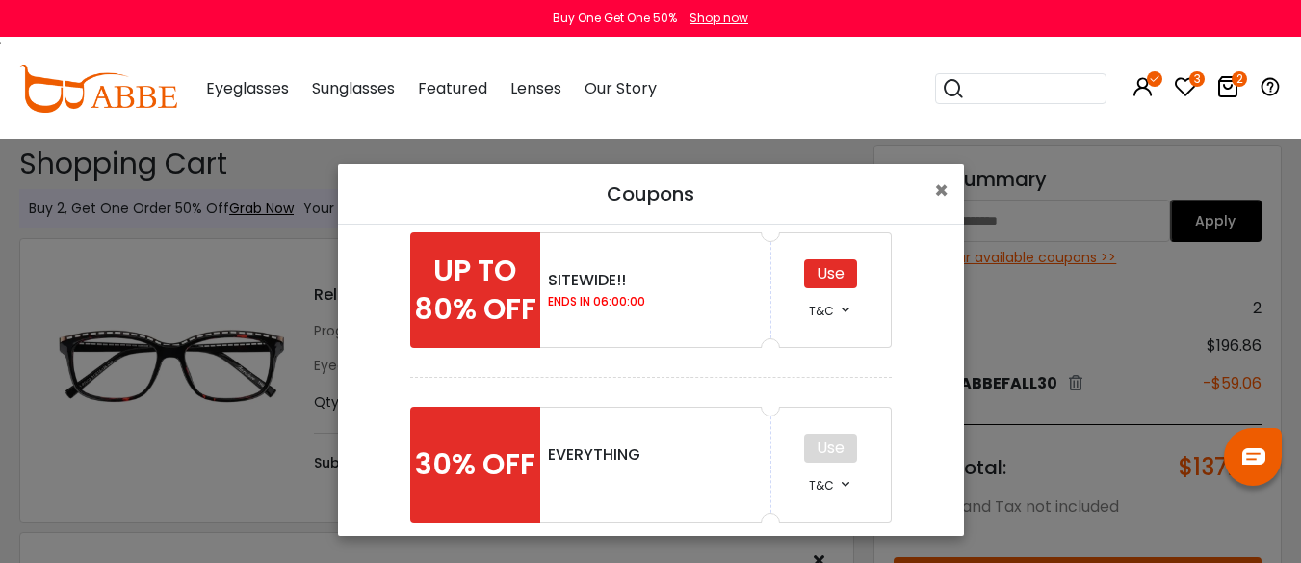
click at [815, 275] on div "Use" at bounding box center [830, 273] width 53 height 29
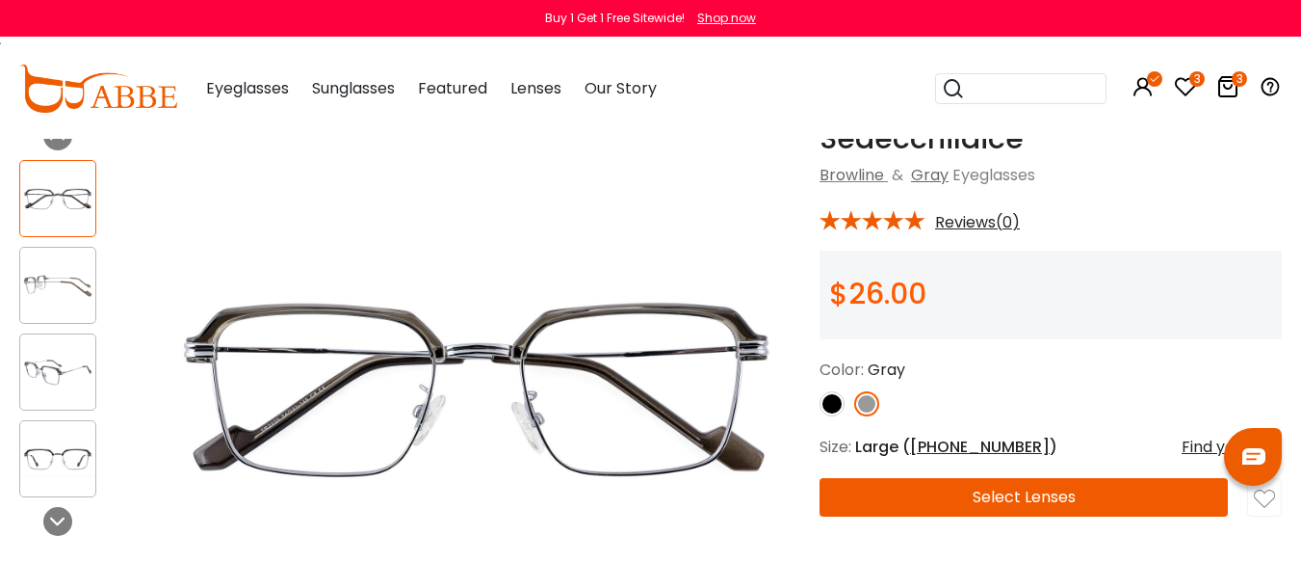
click at [63, 288] on img at bounding box center [57, 286] width 75 height 38
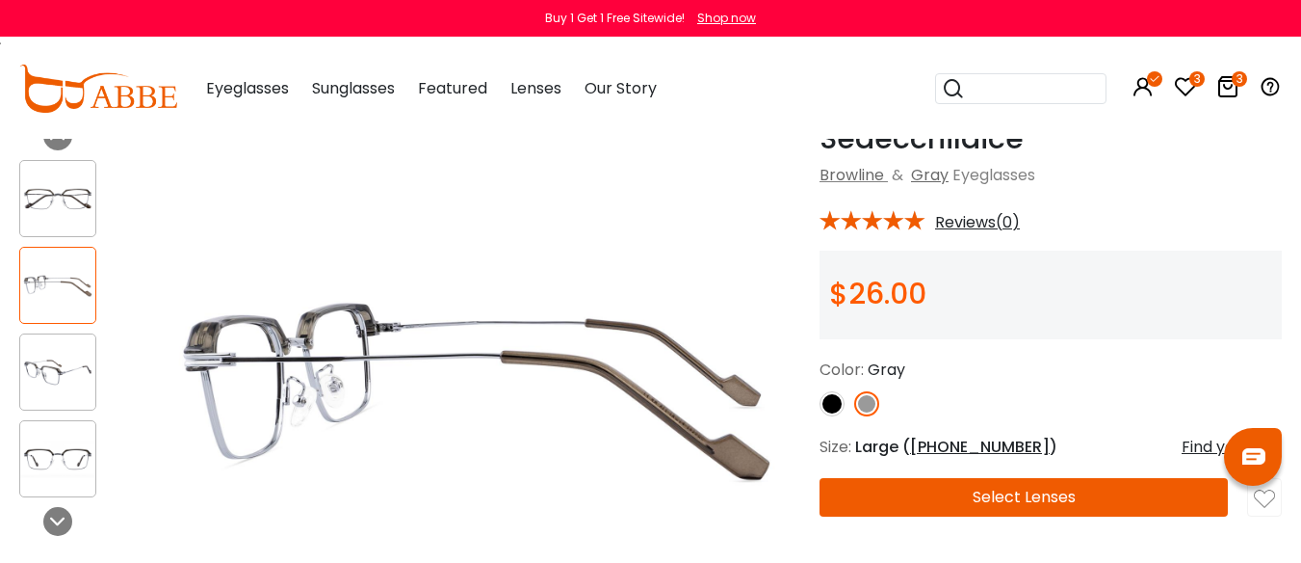
click at [63, 386] on img at bounding box center [57, 373] width 75 height 38
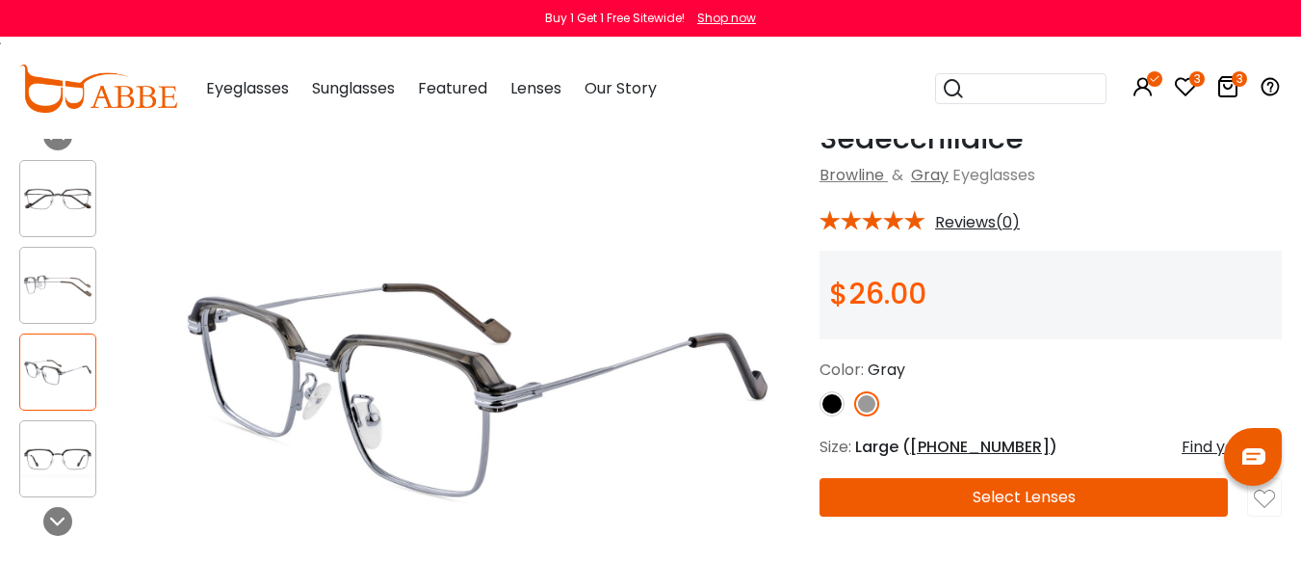
click at [68, 200] on img at bounding box center [57, 199] width 75 height 38
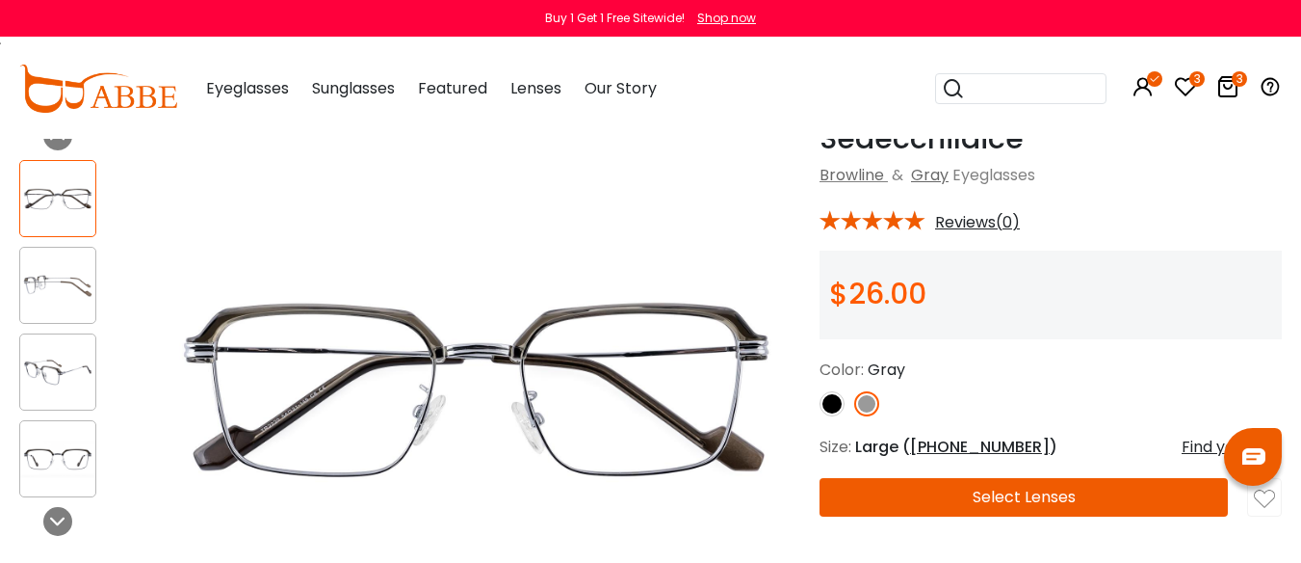
click at [827, 416] on img at bounding box center [832, 403] width 25 height 25
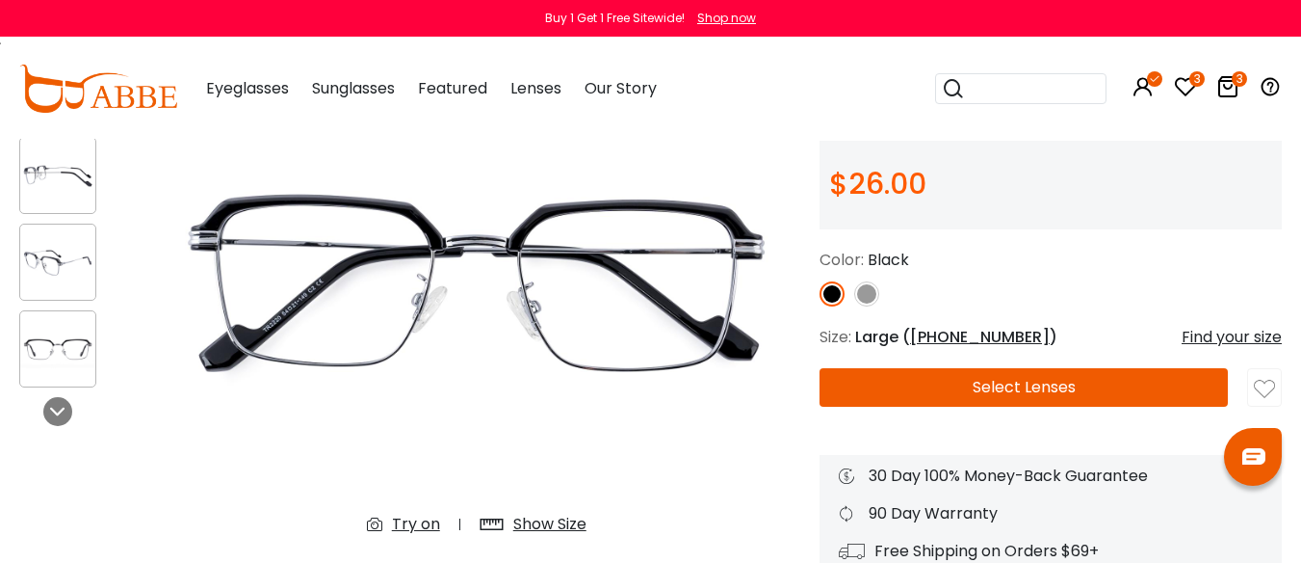
scroll to position [193, 0]
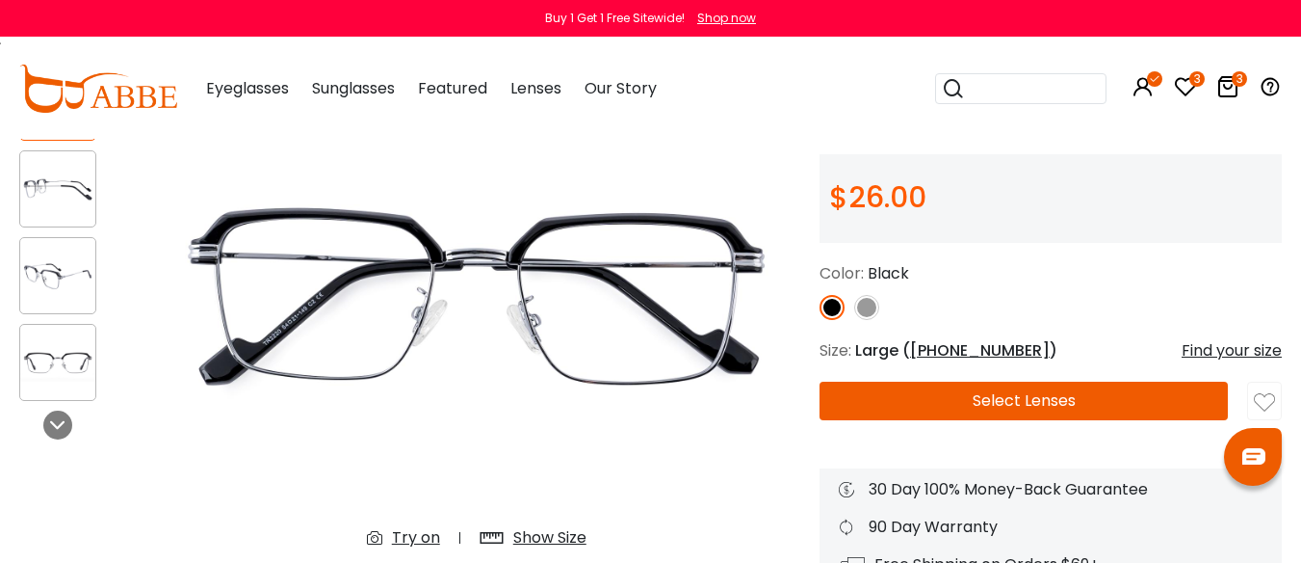
click at [986, 417] on button "Select Lenses" at bounding box center [1024, 400] width 408 height 39
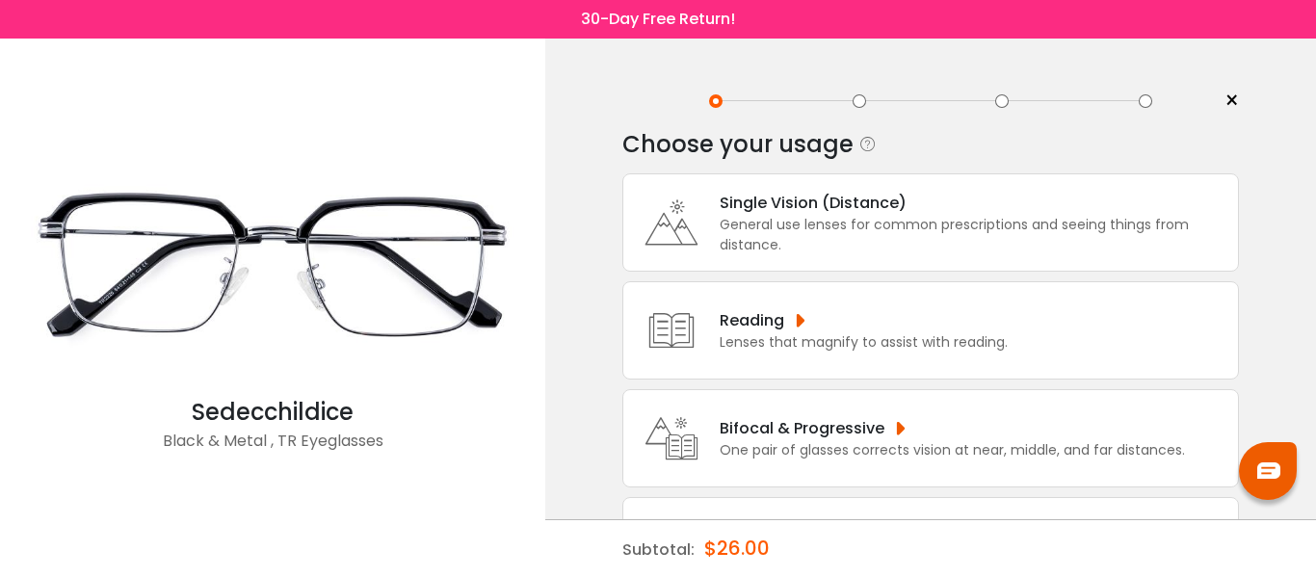
click at [855, 433] on div "Bifocal & Progressive" at bounding box center [952, 428] width 465 height 24
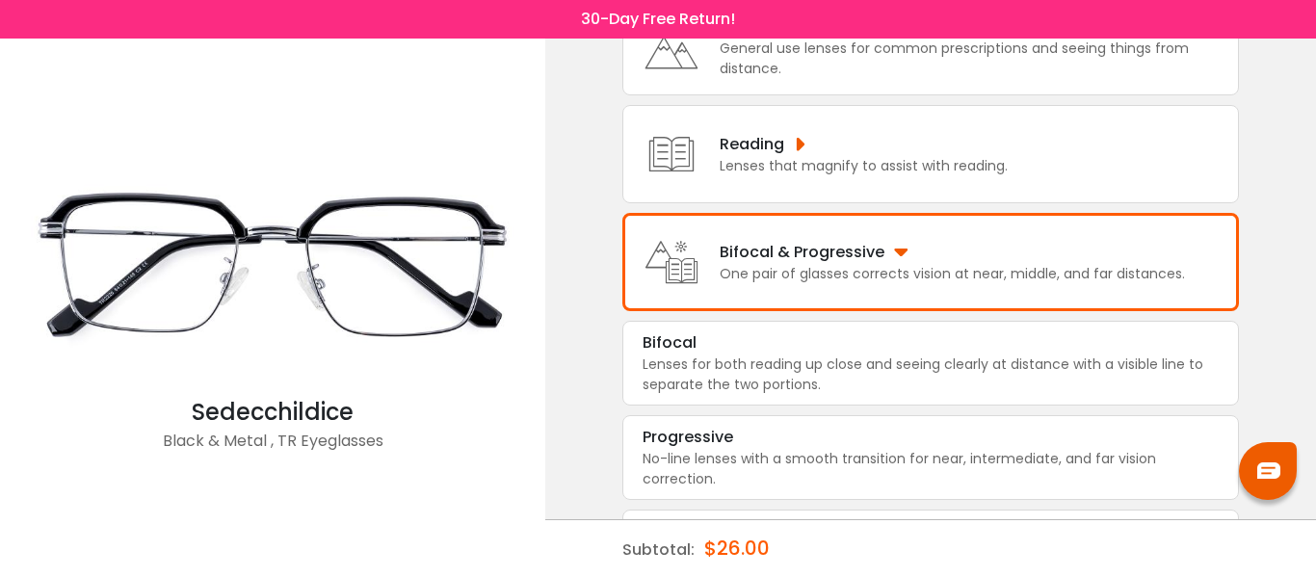
scroll to position [178, 0]
click at [843, 447] on div "Progressive" at bounding box center [930, 435] width 576 height 23
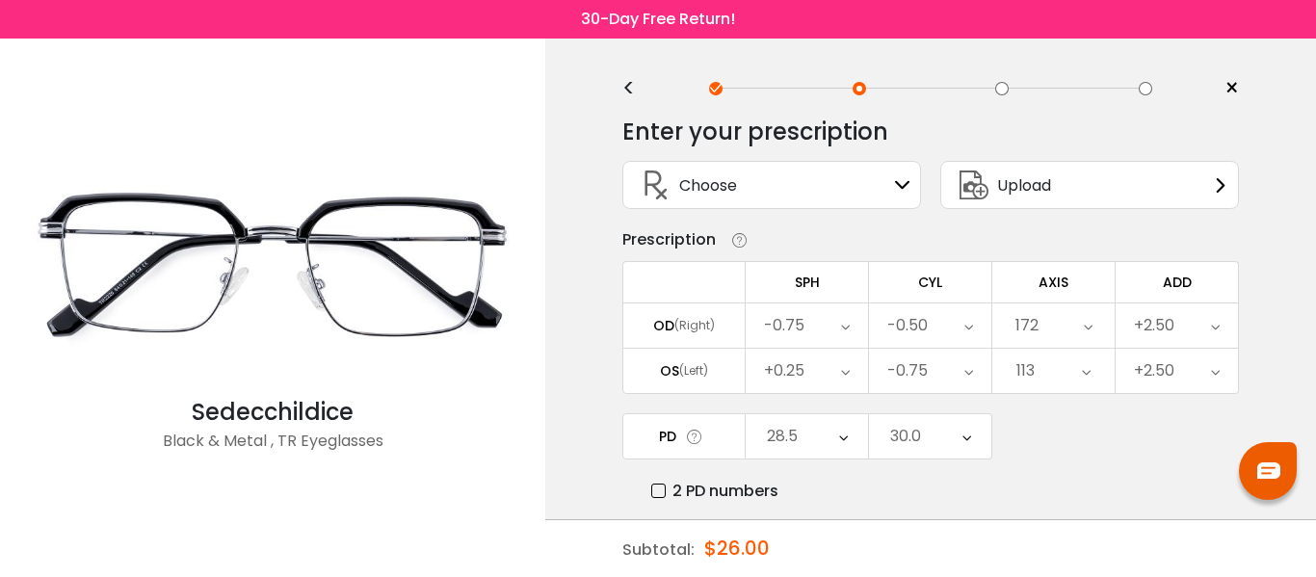
scroll to position [0, 0]
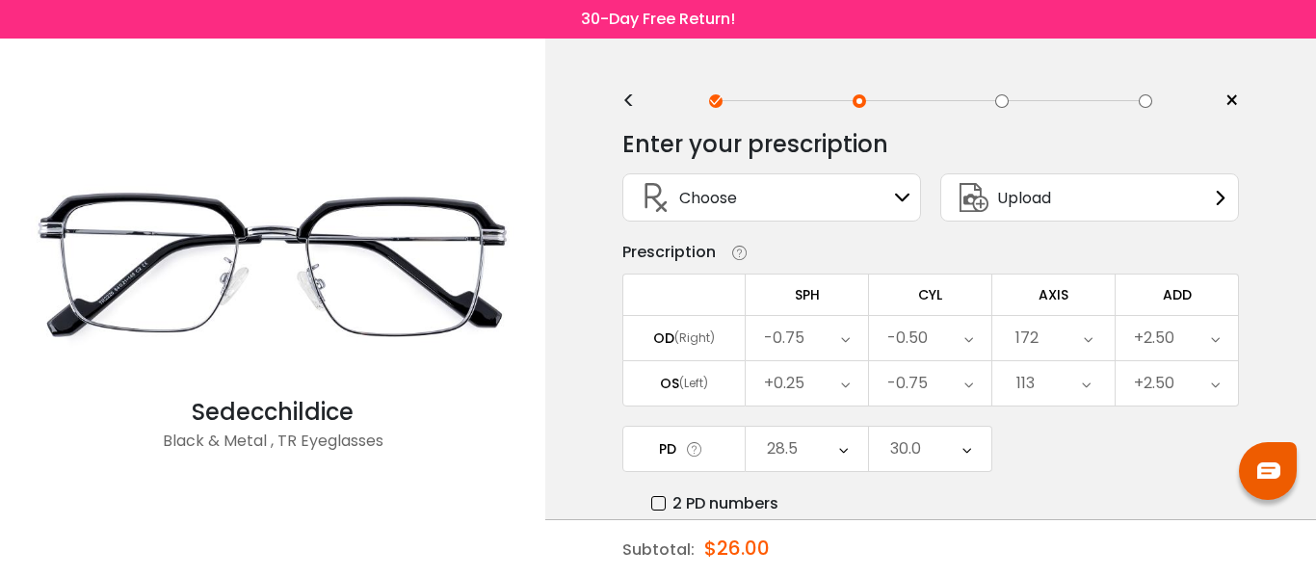
click at [905, 197] on icon at bounding box center [902, 197] width 15 height 15
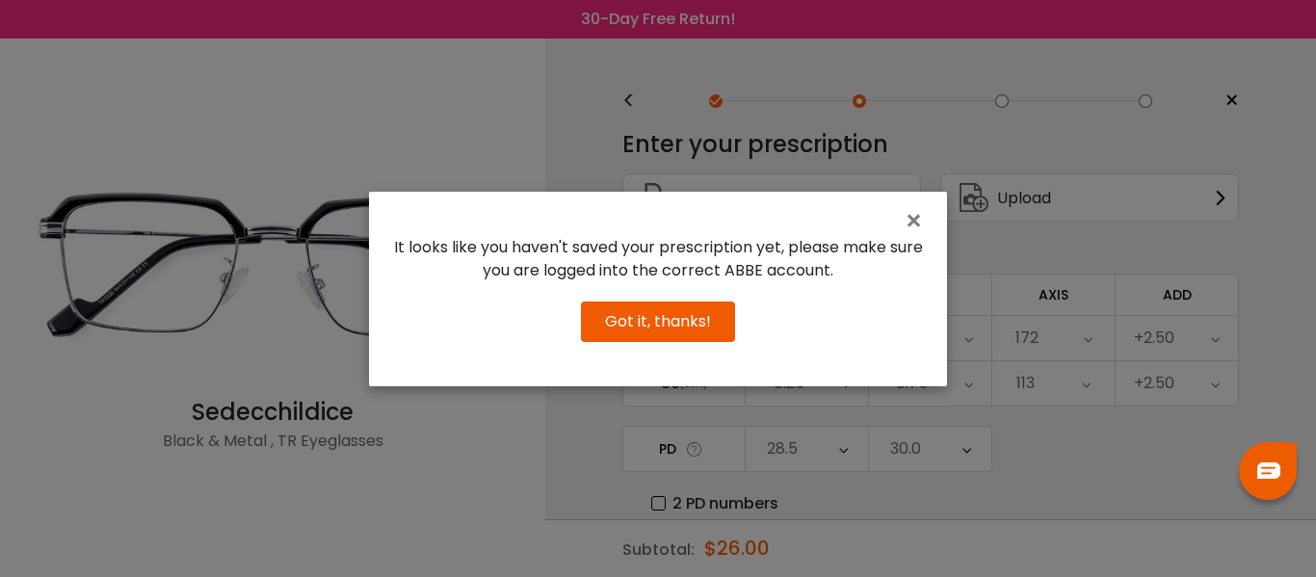
click at [705, 342] on button "Got it, thanks!" at bounding box center [658, 321] width 154 height 40
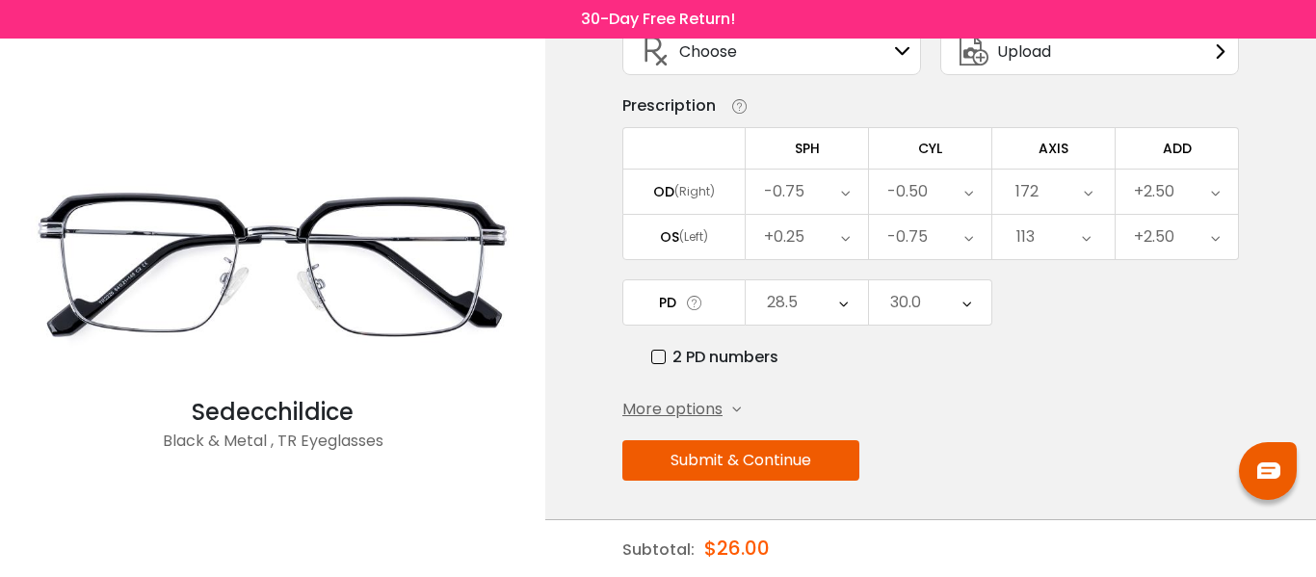
scroll to position [162, 0]
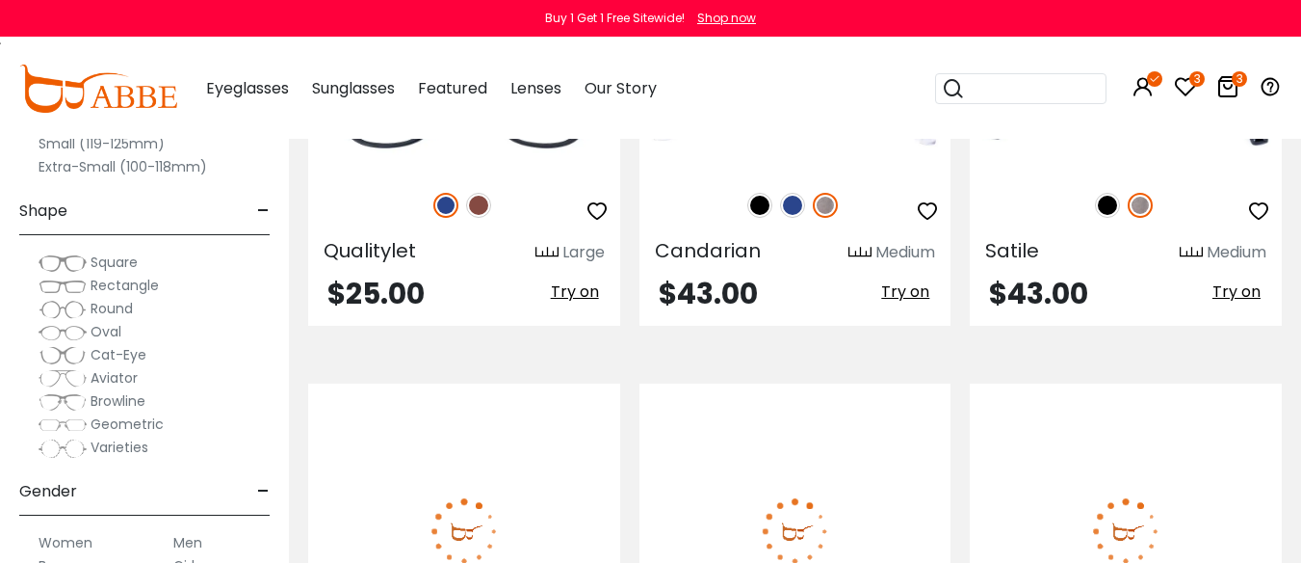
scroll to position [6743, 0]
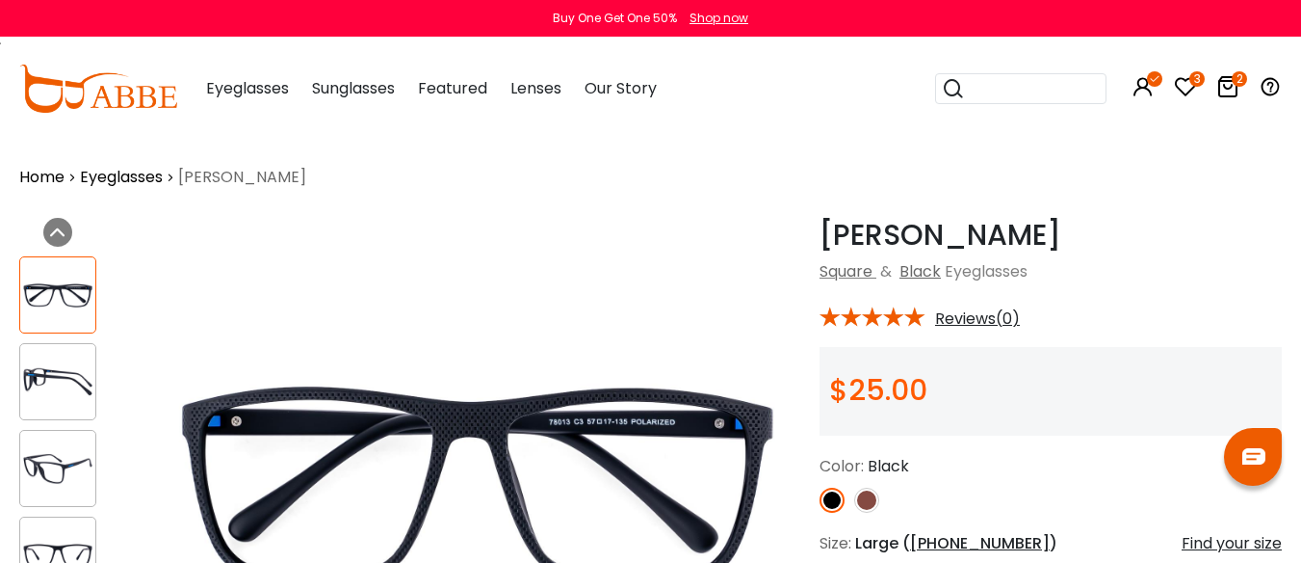
scroll to position [96, 0]
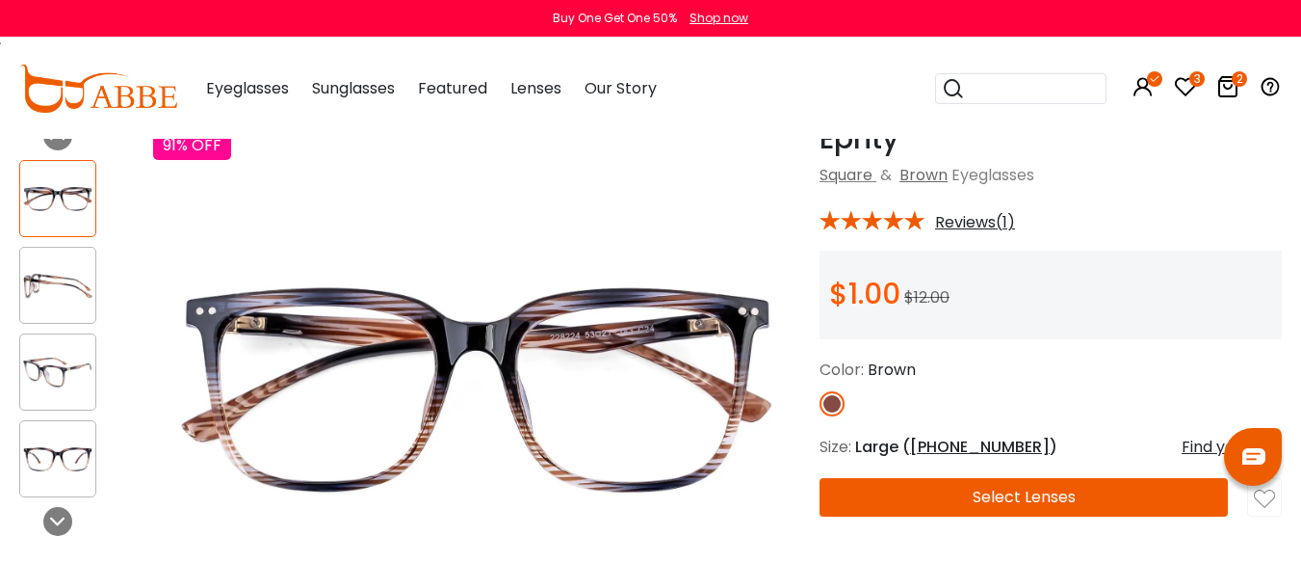
scroll to position [193, 0]
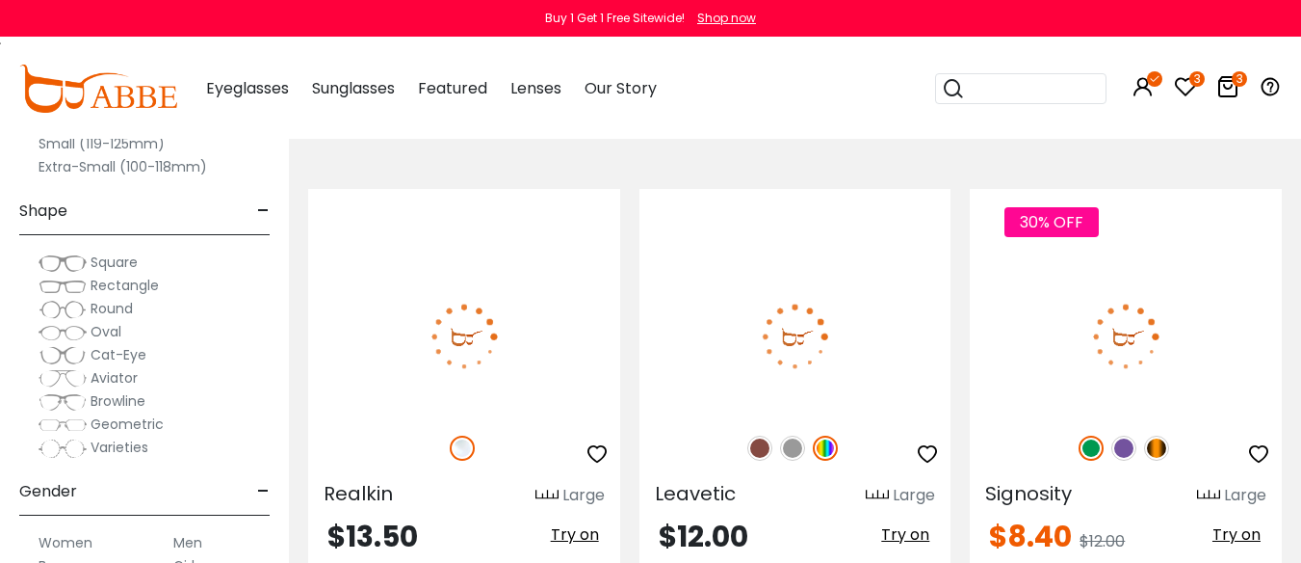
scroll to position [8284, 0]
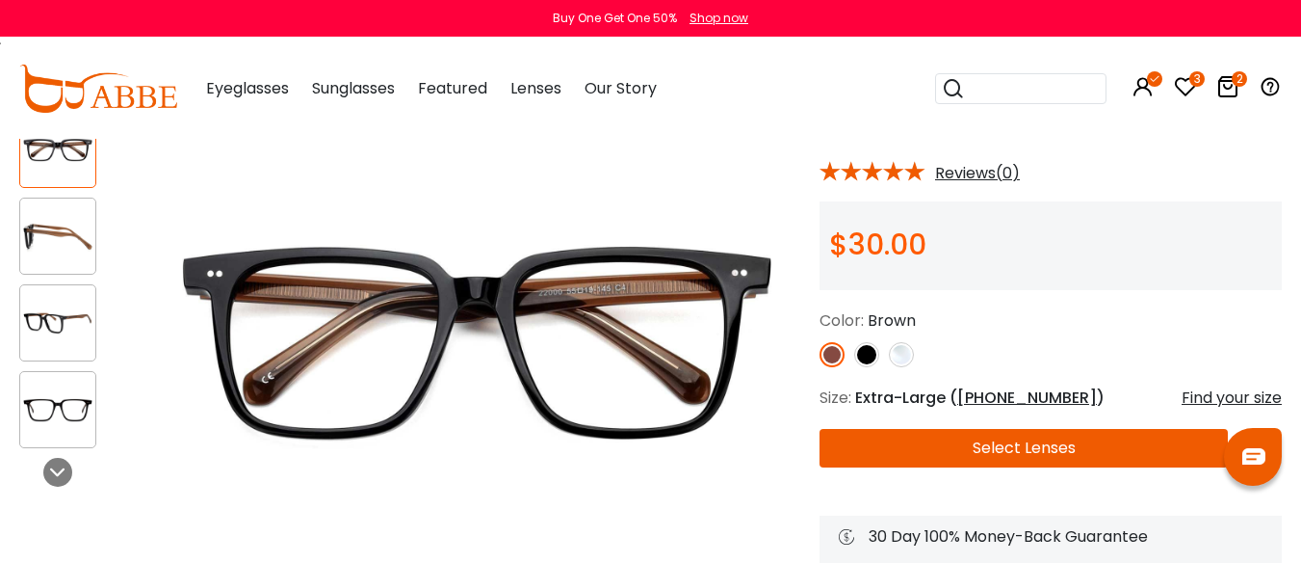
scroll to position [193, 0]
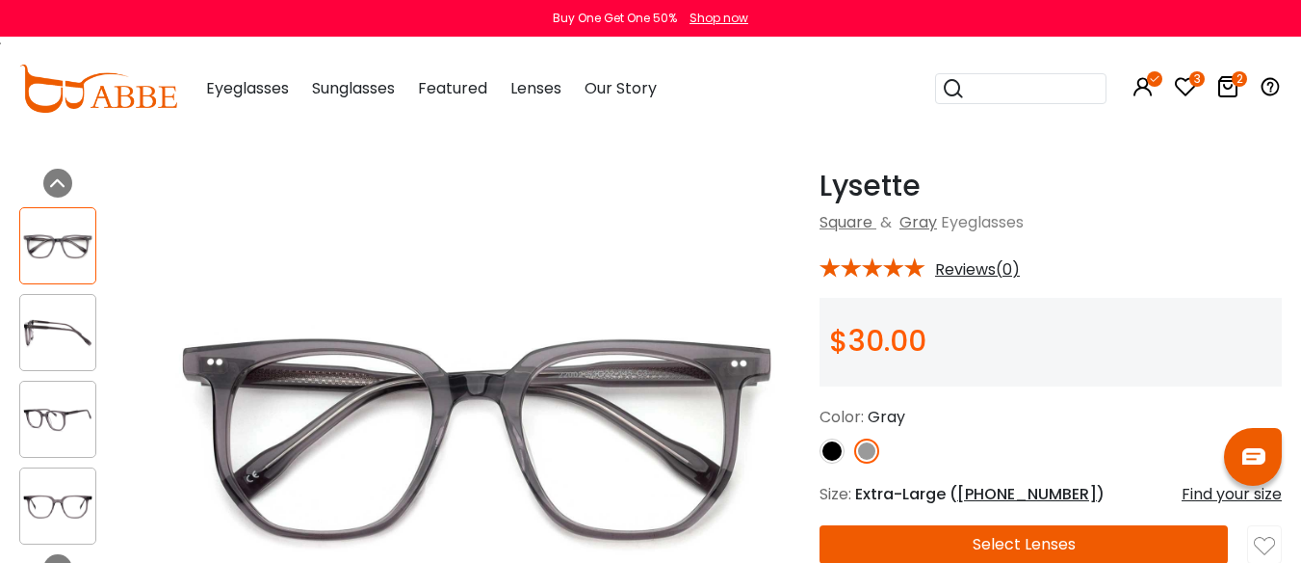
scroll to position [96, 0]
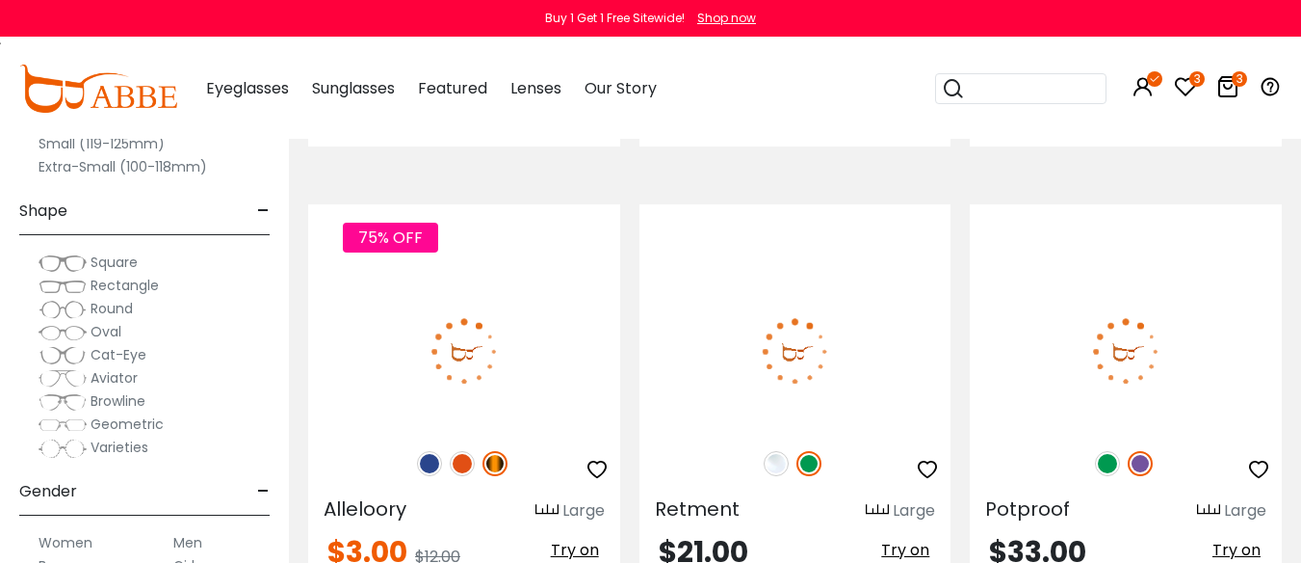
scroll to position [8765, 0]
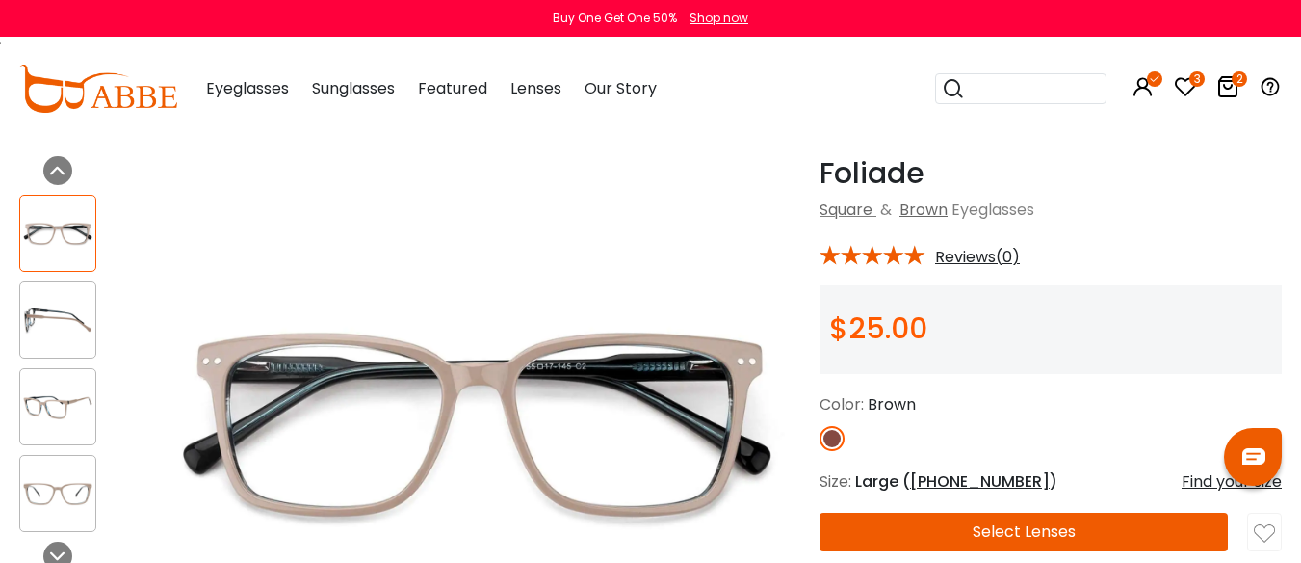
scroll to position [96, 0]
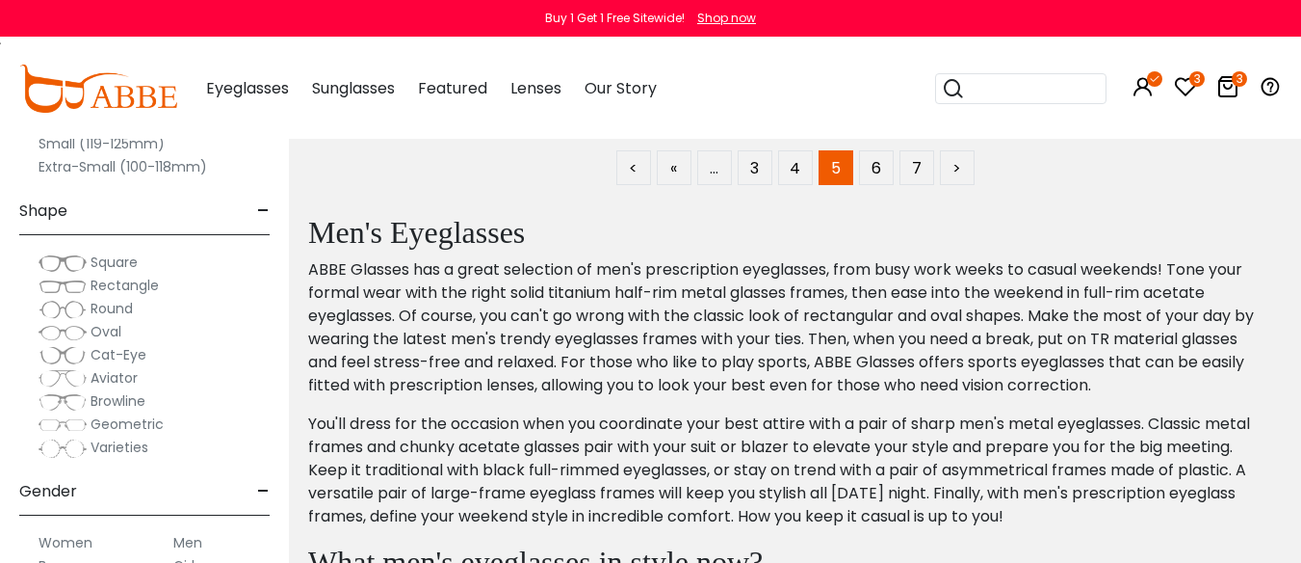
scroll to position [9247, 0]
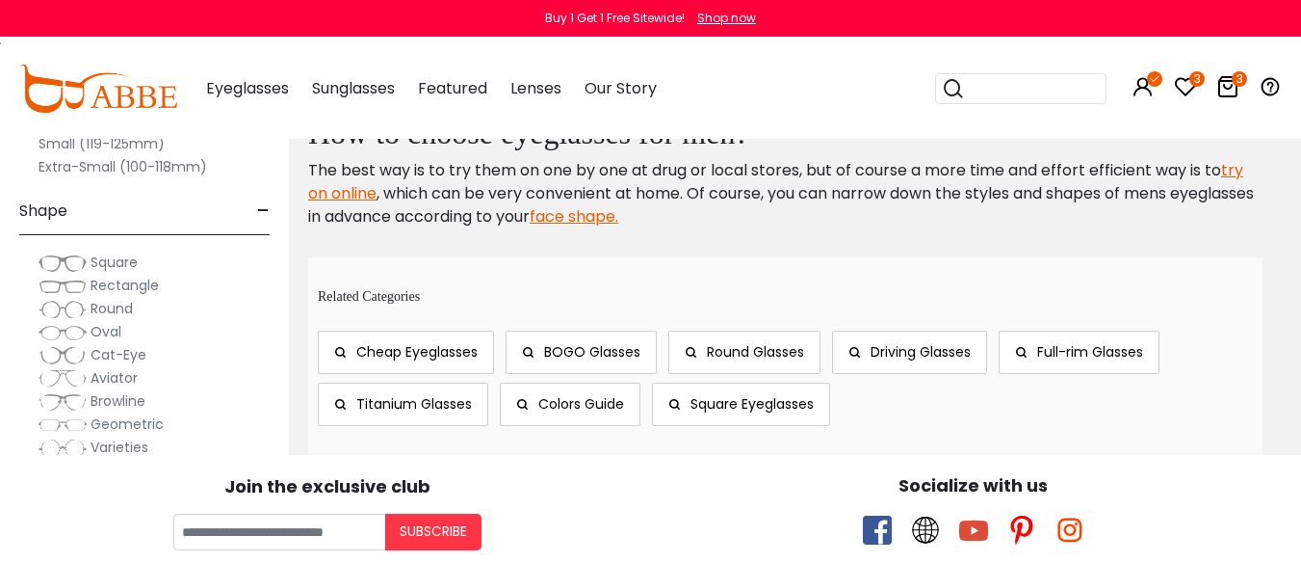
scroll to position [9921, 0]
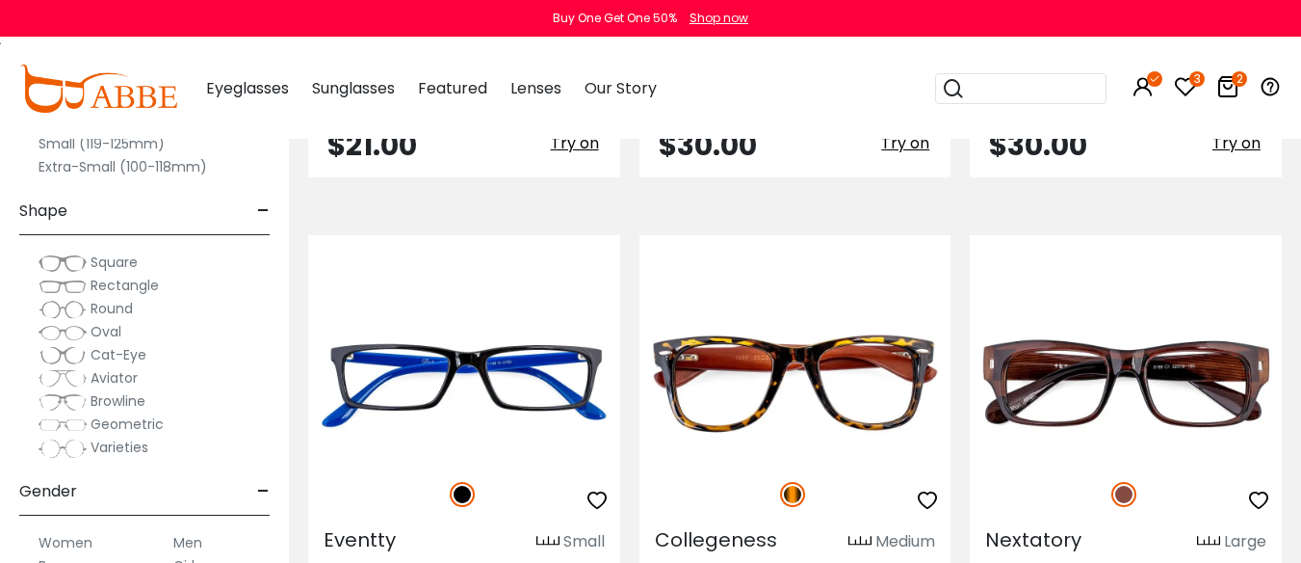
scroll to position [4816, 0]
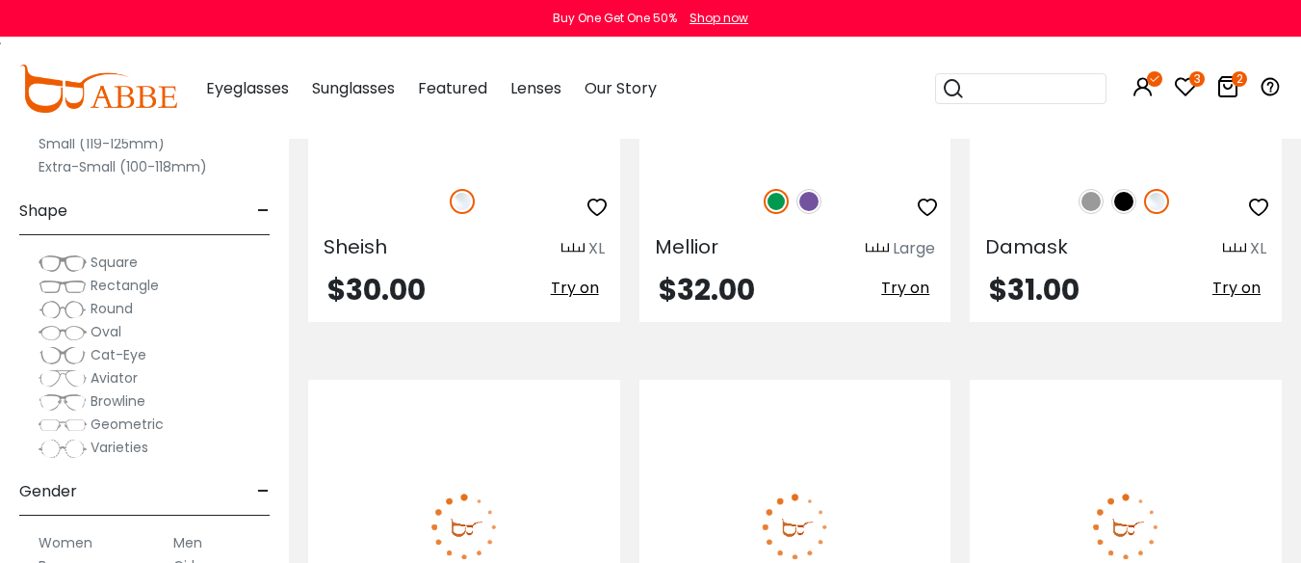
scroll to position [6357, 0]
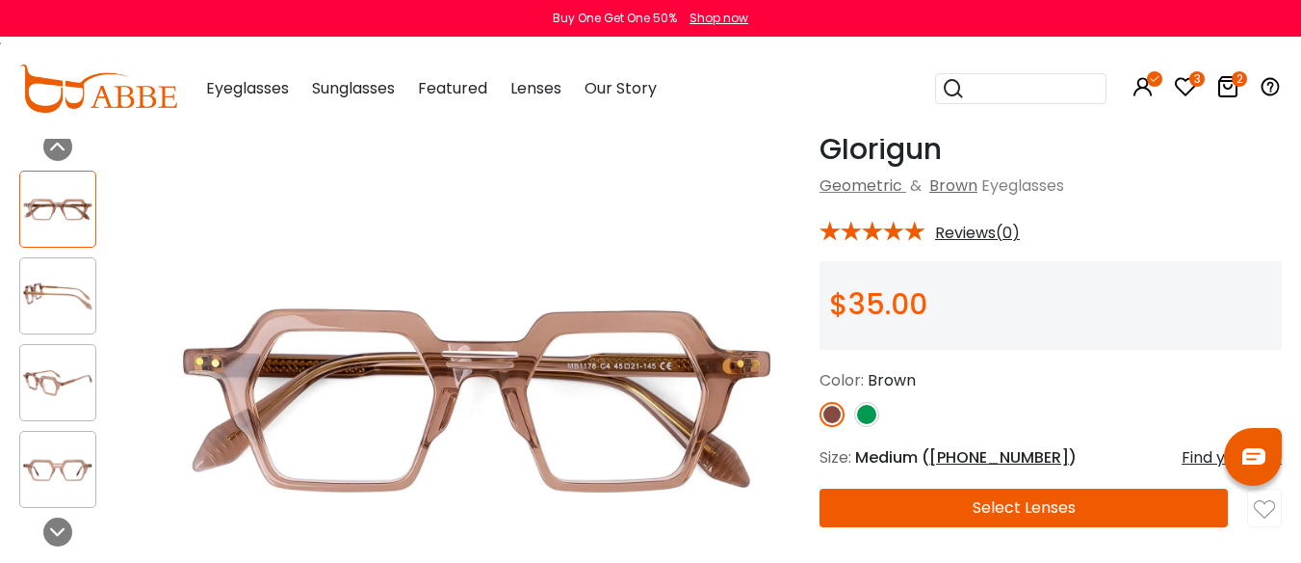
scroll to position [96, 0]
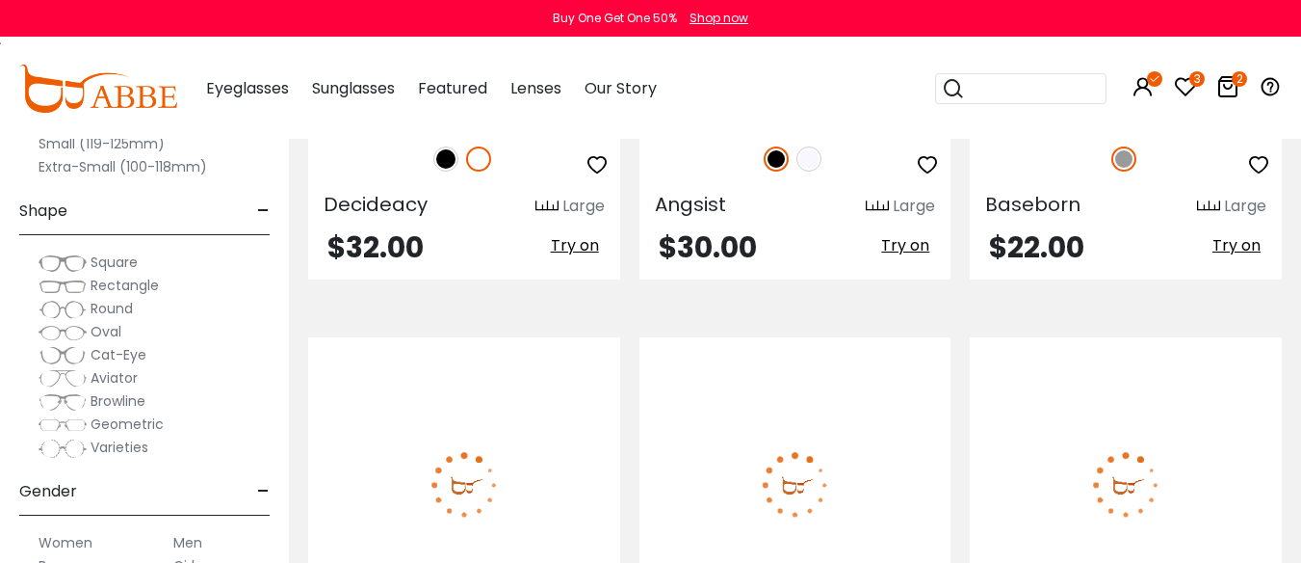
scroll to position [7321, 0]
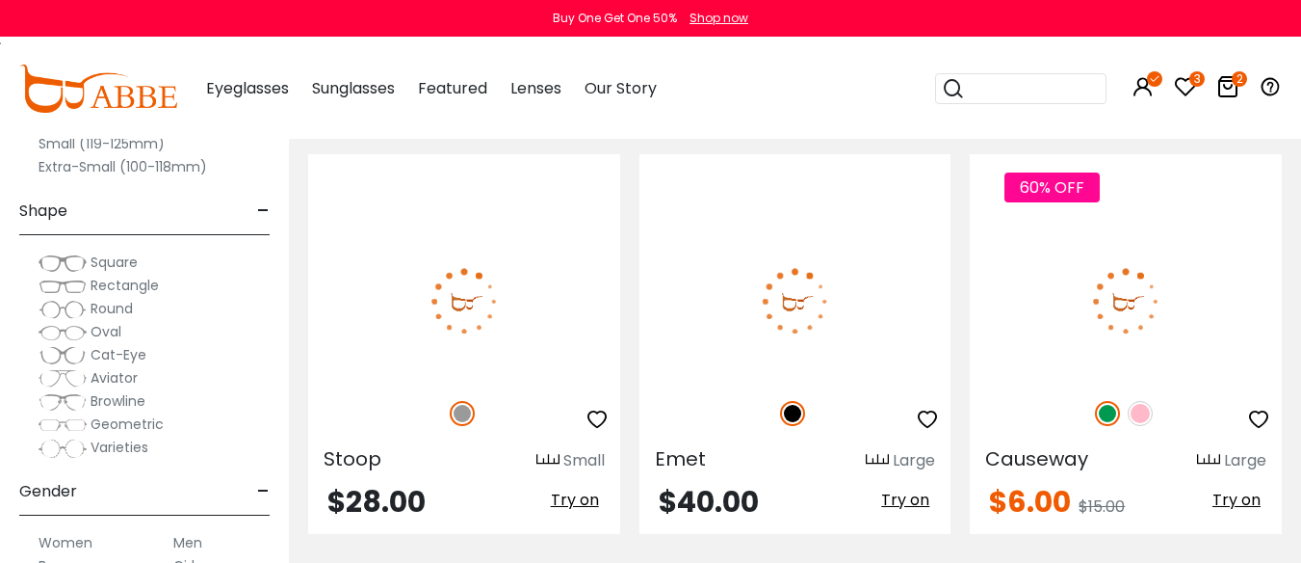
scroll to position [8765, 0]
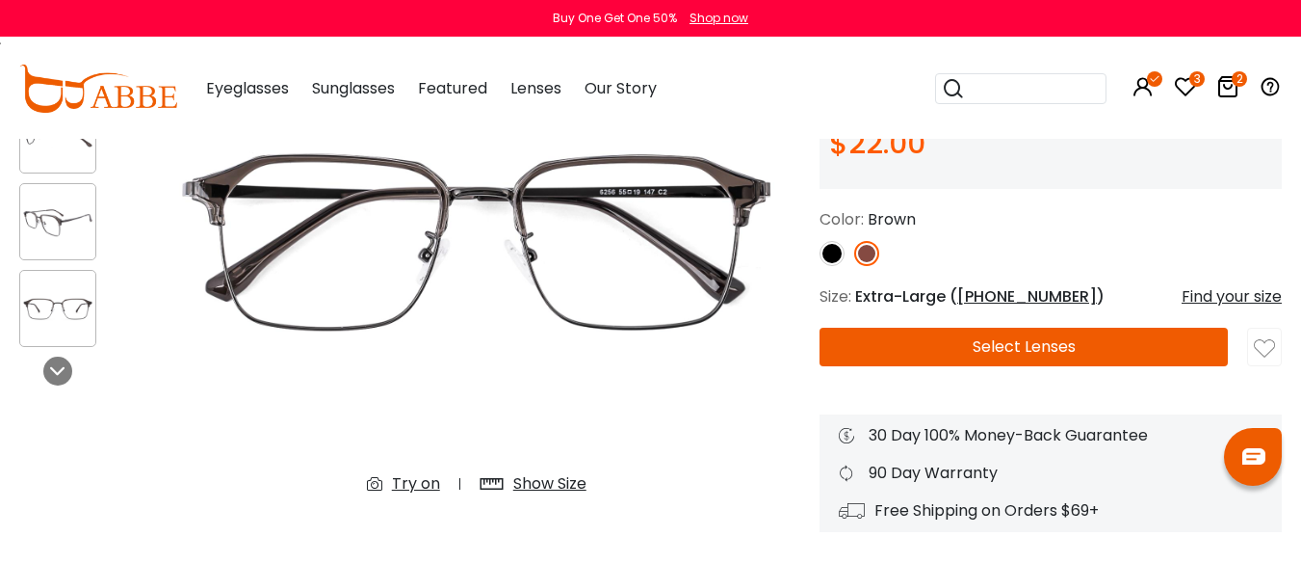
scroll to position [289, 0]
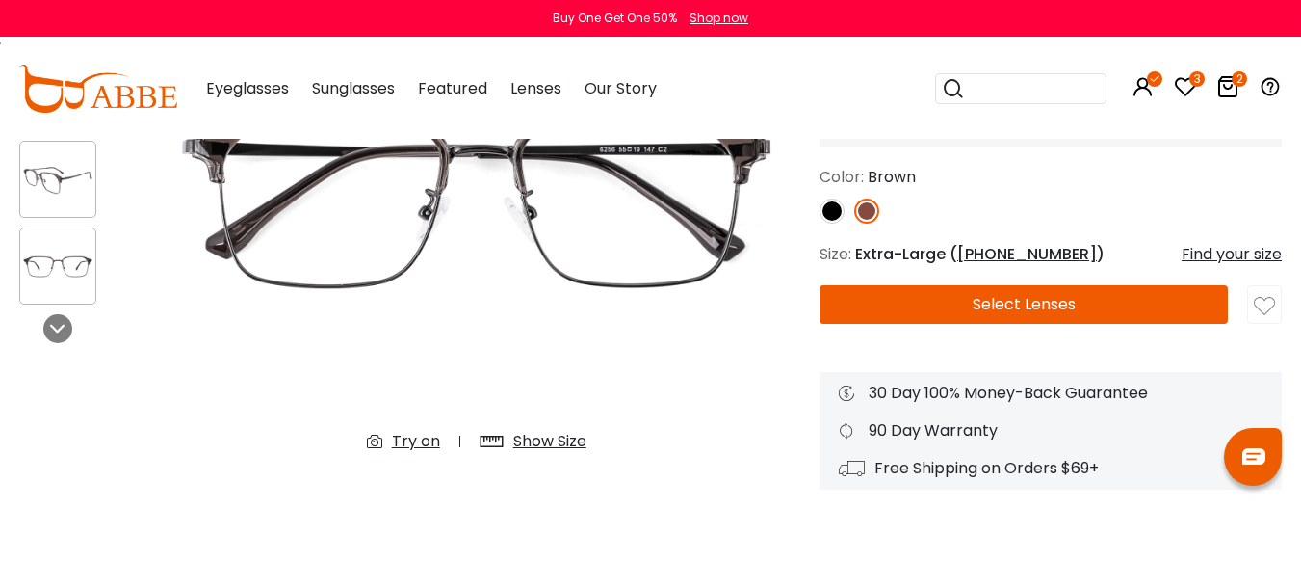
click at [1267, 317] on img at bounding box center [1264, 306] width 21 height 21
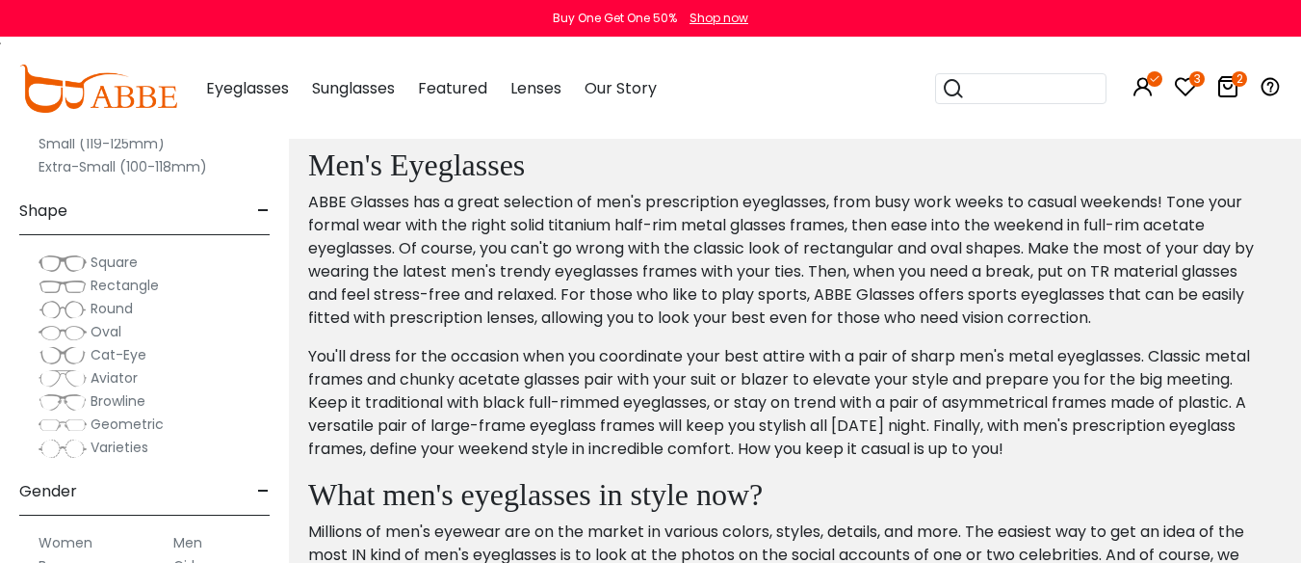
scroll to position [9247, 0]
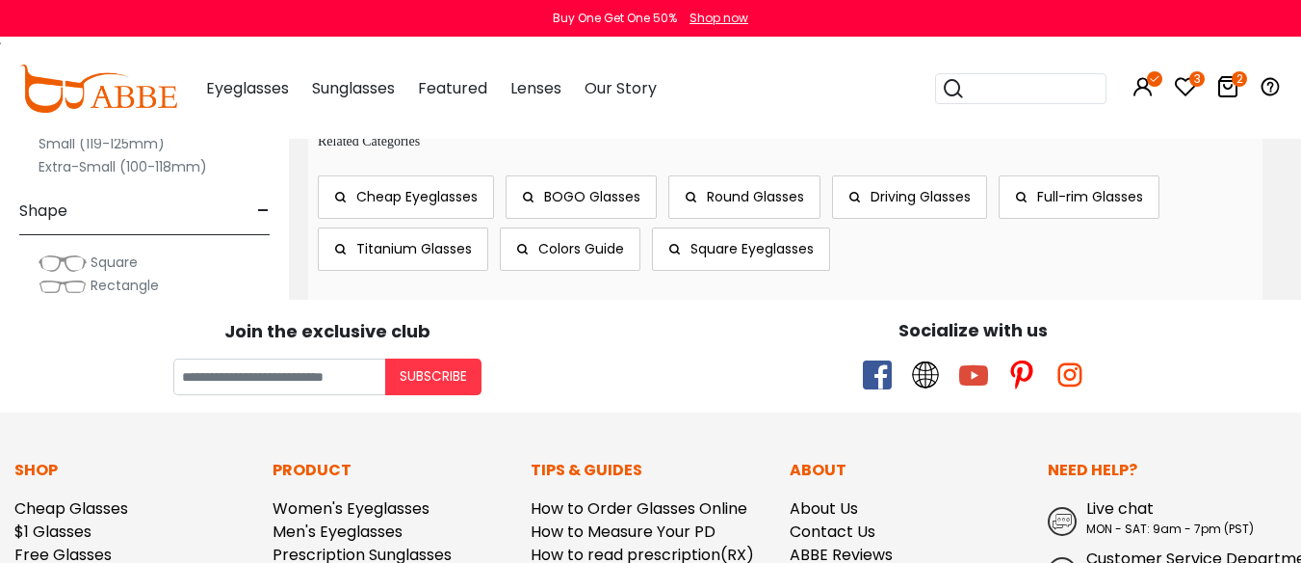
scroll to position [10018, 0]
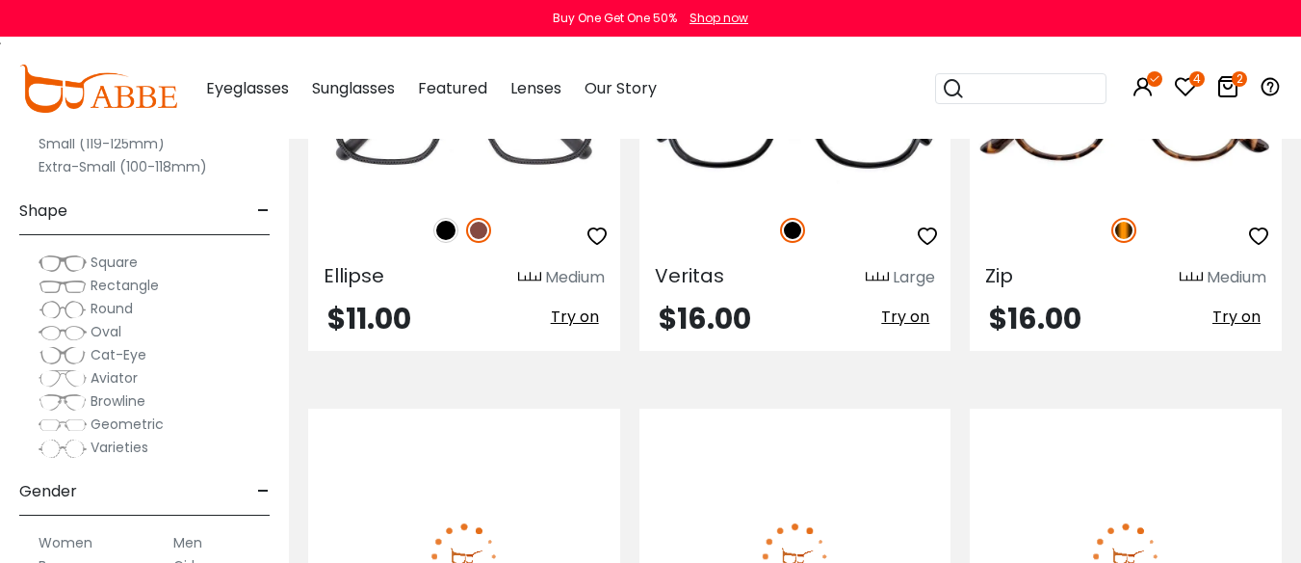
scroll to position [5876, 0]
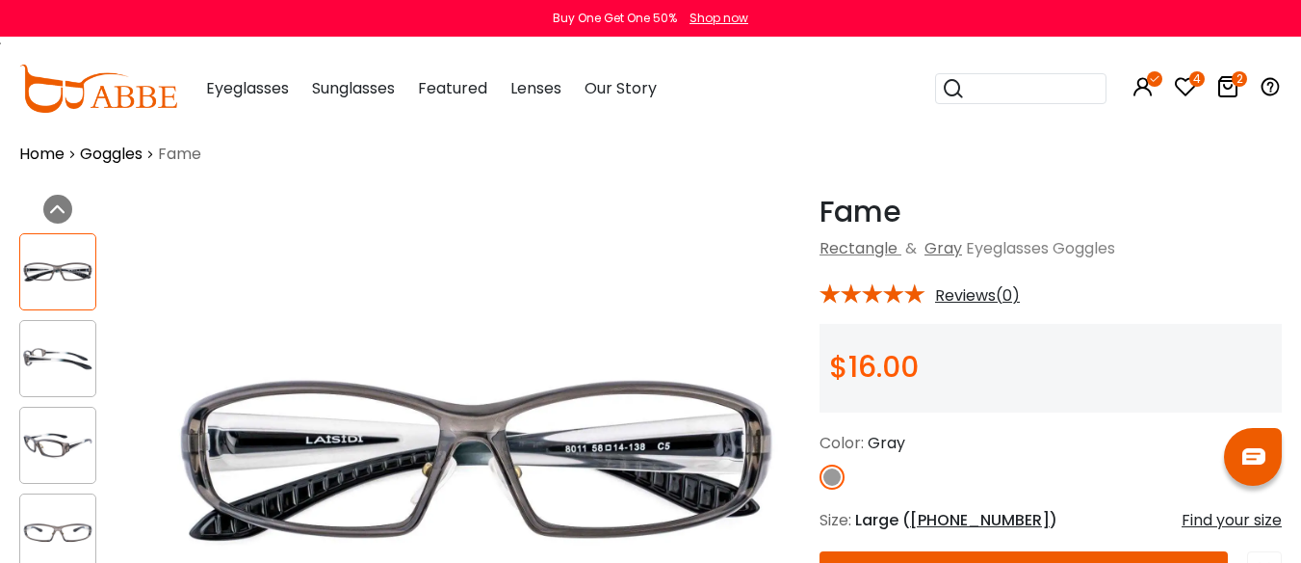
scroll to position [96, 0]
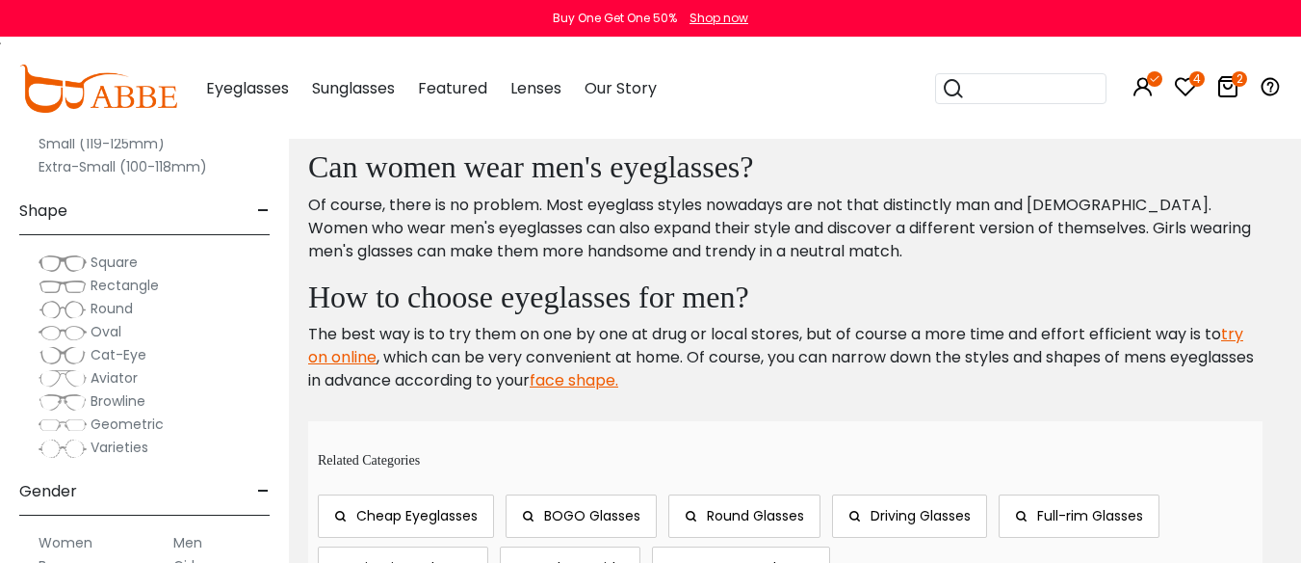
scroll to position [7513, 0]
